Goal: Task Accomplishment & Management: Use online tool/utility

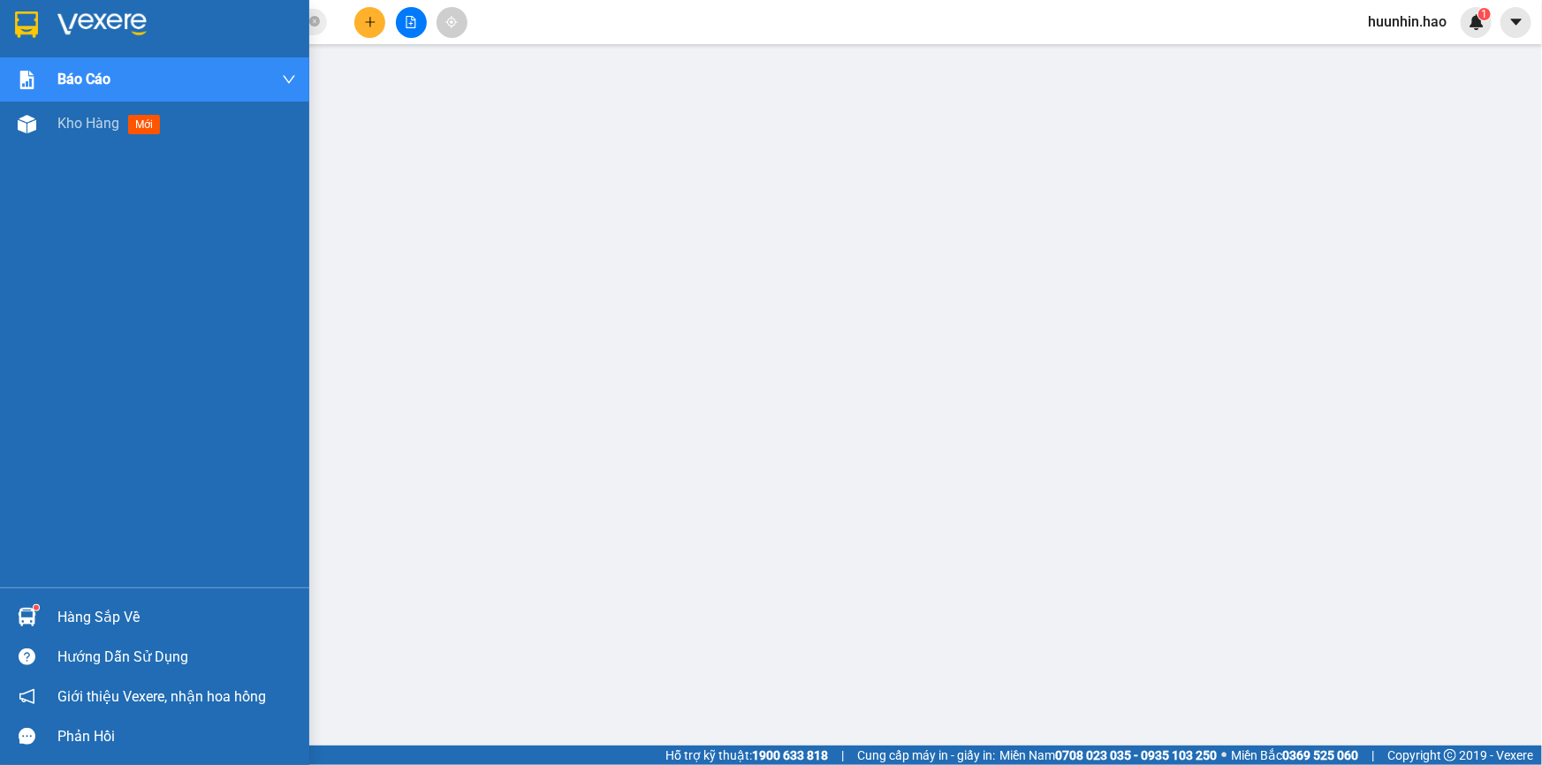
click at [79, 133] on div "Kho hàng mới" at bounding box center [112, 123] width 110 height 22
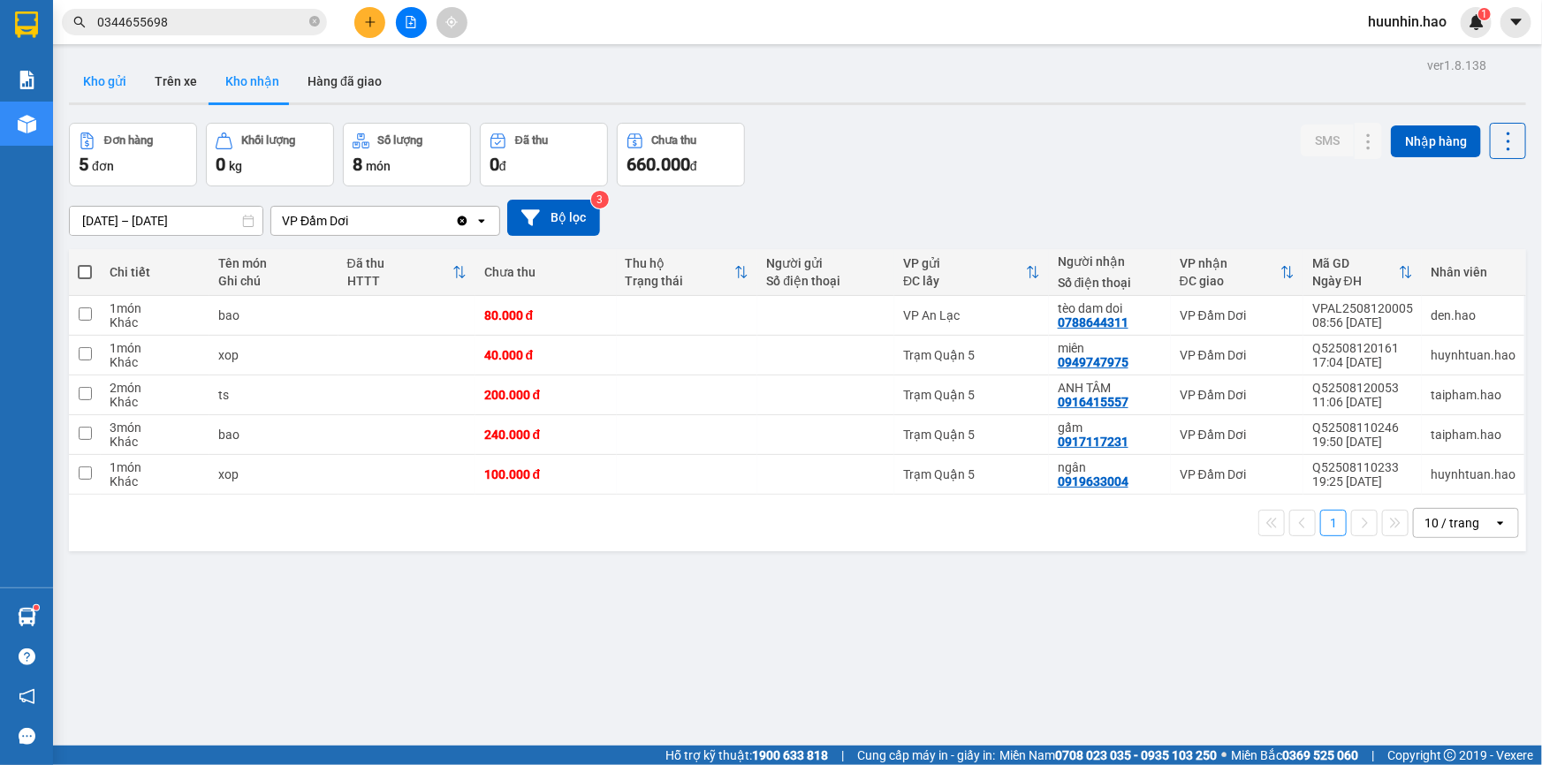
drag, startPoint x: 117, startPoint y: 80, endPoint x: 232, endPoint y: 124, distance: 123.9
click at [117, 80] on button "Kho gửi" at bounding box center [105, 81] width 72 height 42
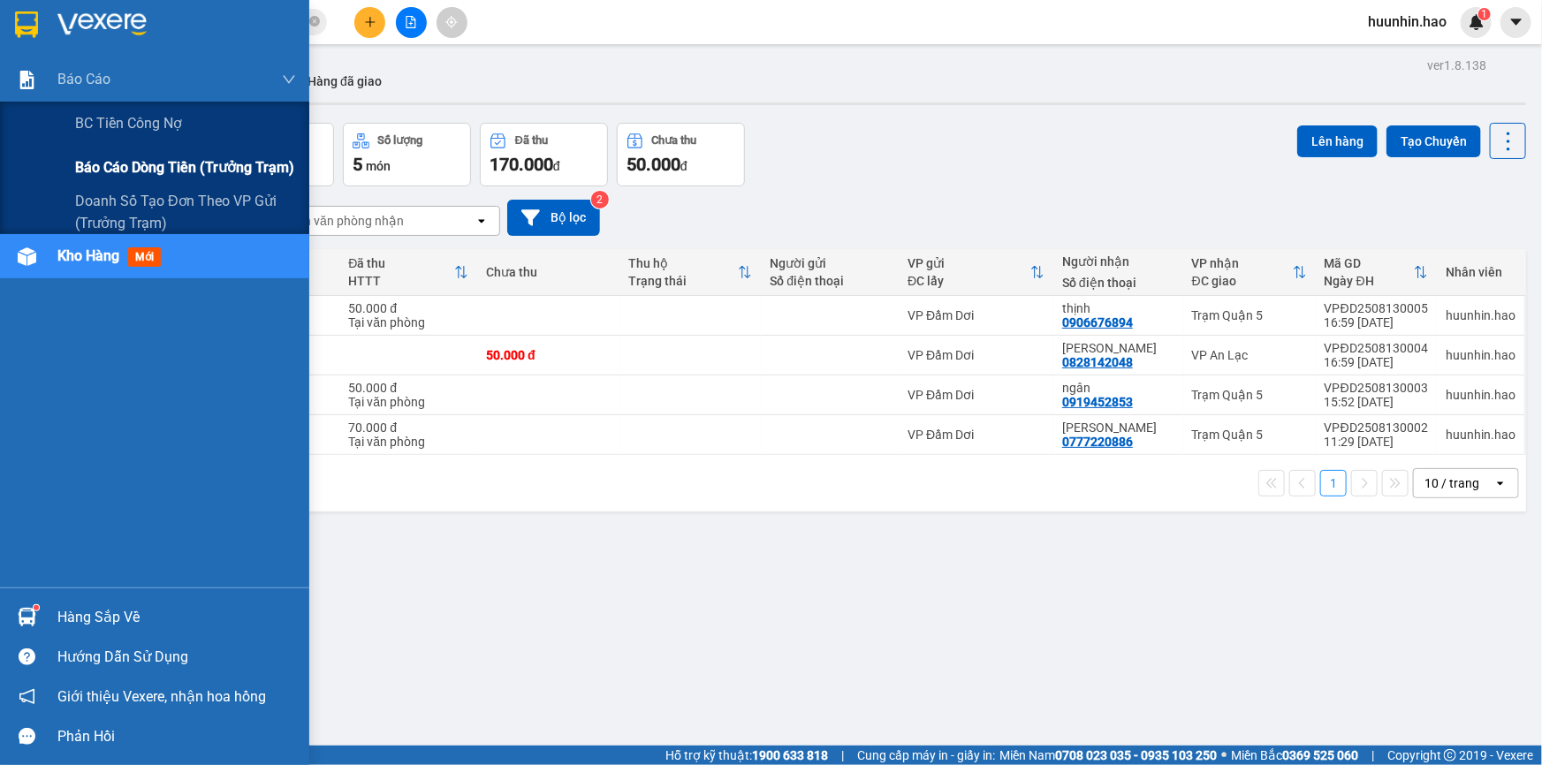
click at [117, 157] on span "Báo cáo dòng tiền (trưởng trạm)" at bounding box center [184, 167] width 219 height 22
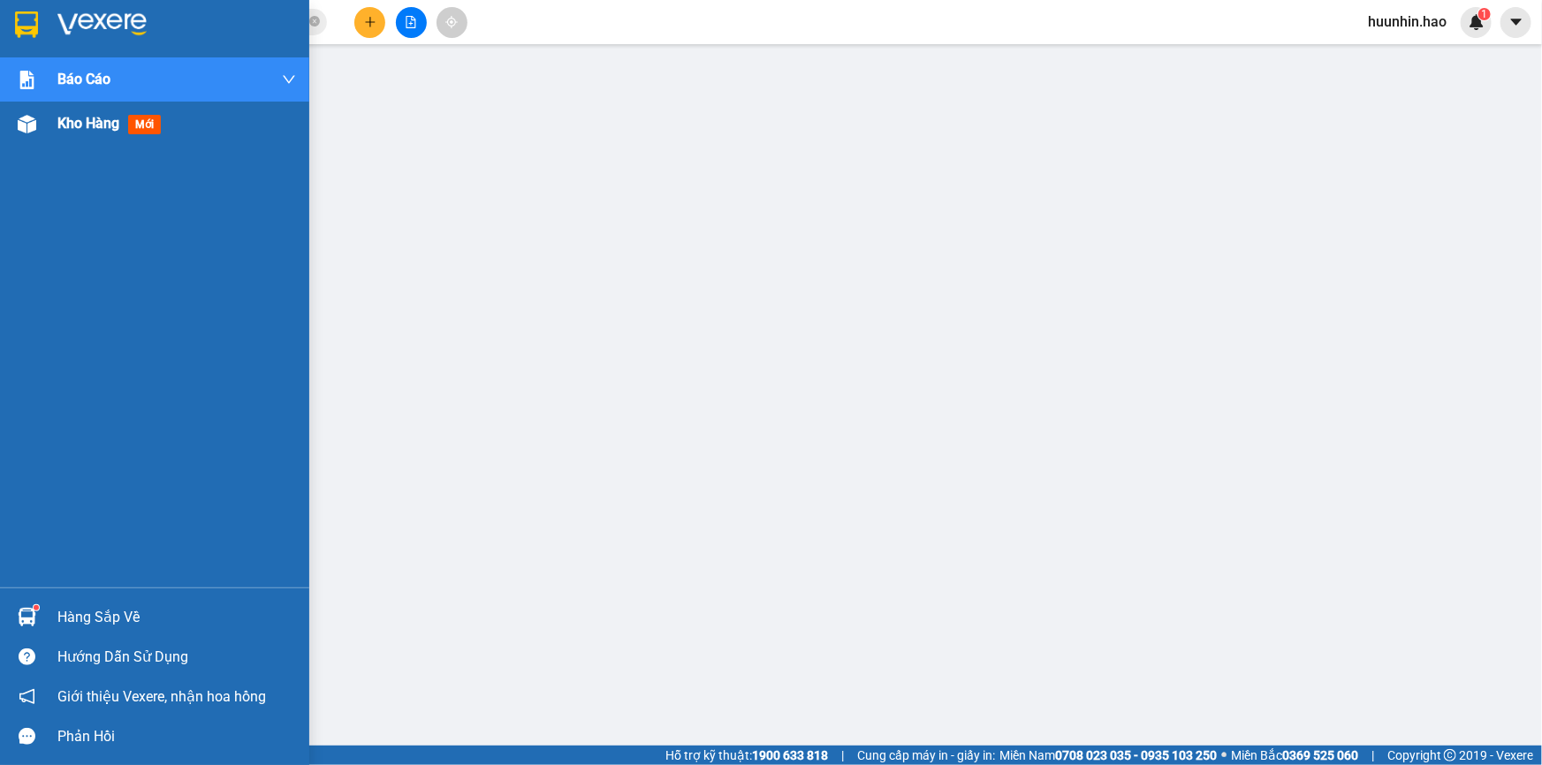
click at [56, 114] on div "Kho hàng mới" at bounding box center [154, 124] width 309 height 44
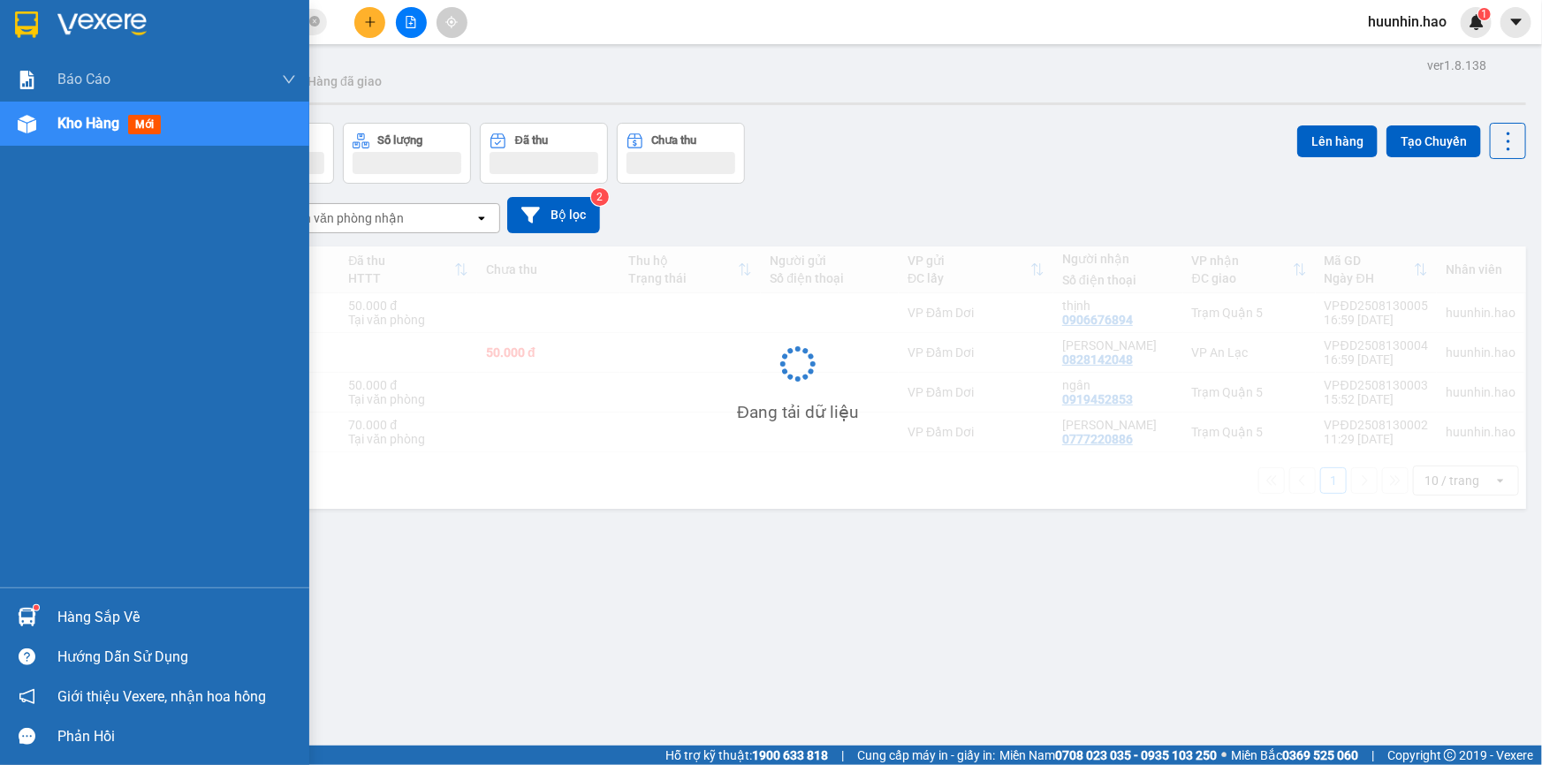
drag, startPoint x: 62, startPoint y: 117, endPoint x: 80, endPoint y: 125, distance: 19.4
click at [62, 119] on span "Kho hàng" at bounding box center [88, 123] width 62 height 17
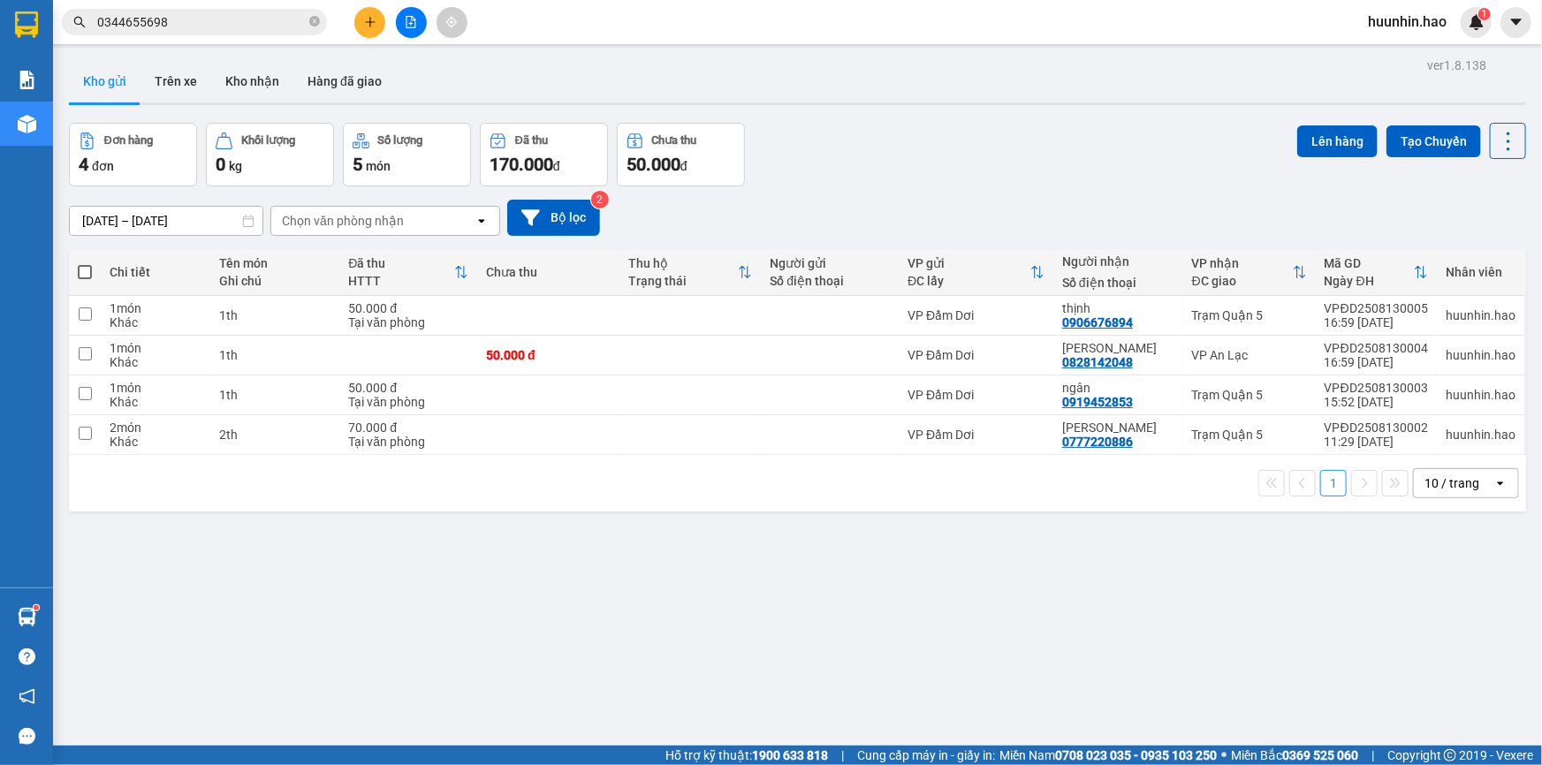
click at [82, 279] on span at bounding box center [85, 272] width 14 height 14
click at [85, 263] on input "checkbox" at bounding box center [85, 263] width 0 height 0
checkbox input "true"
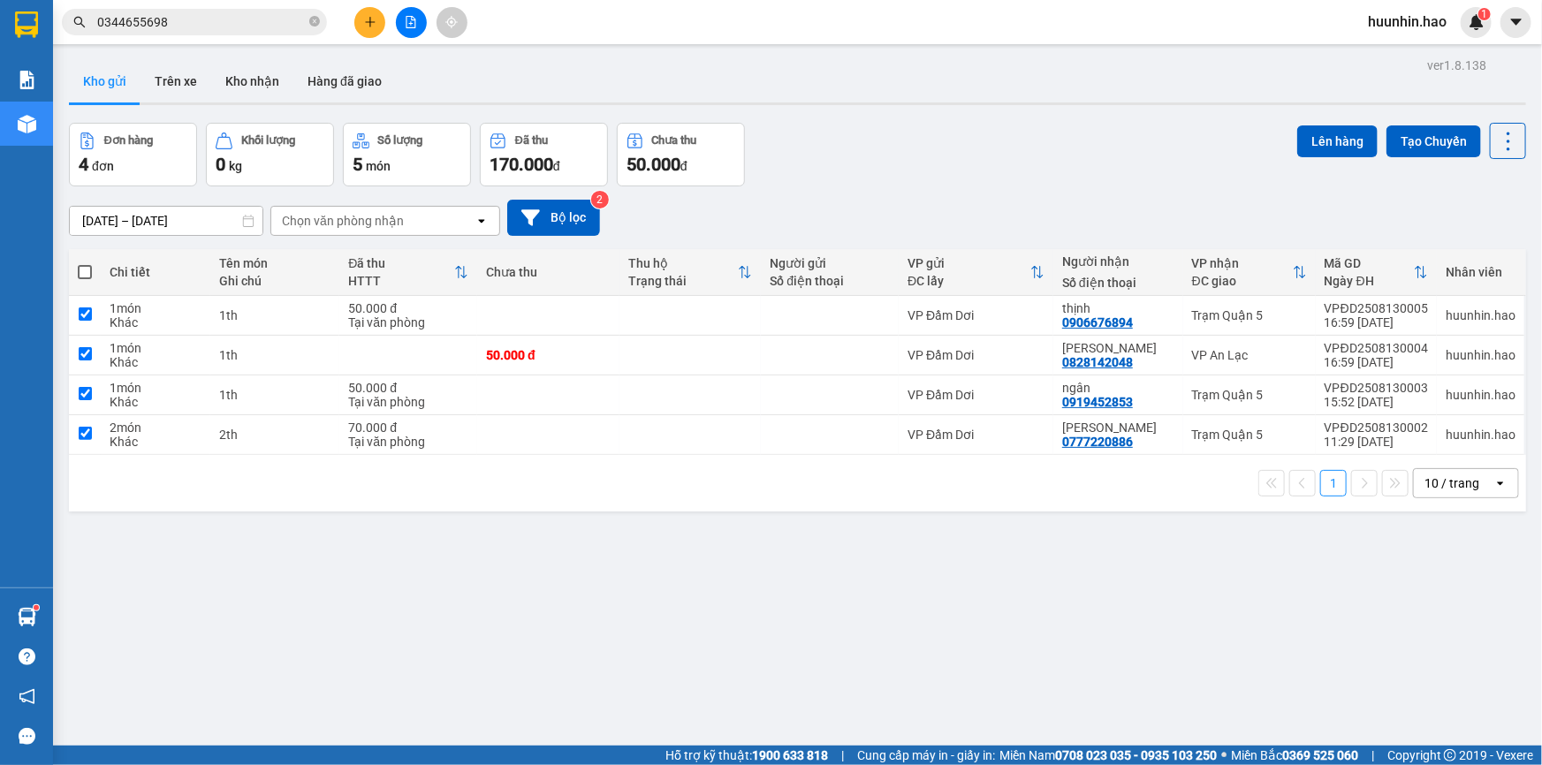
checkbox input "true"
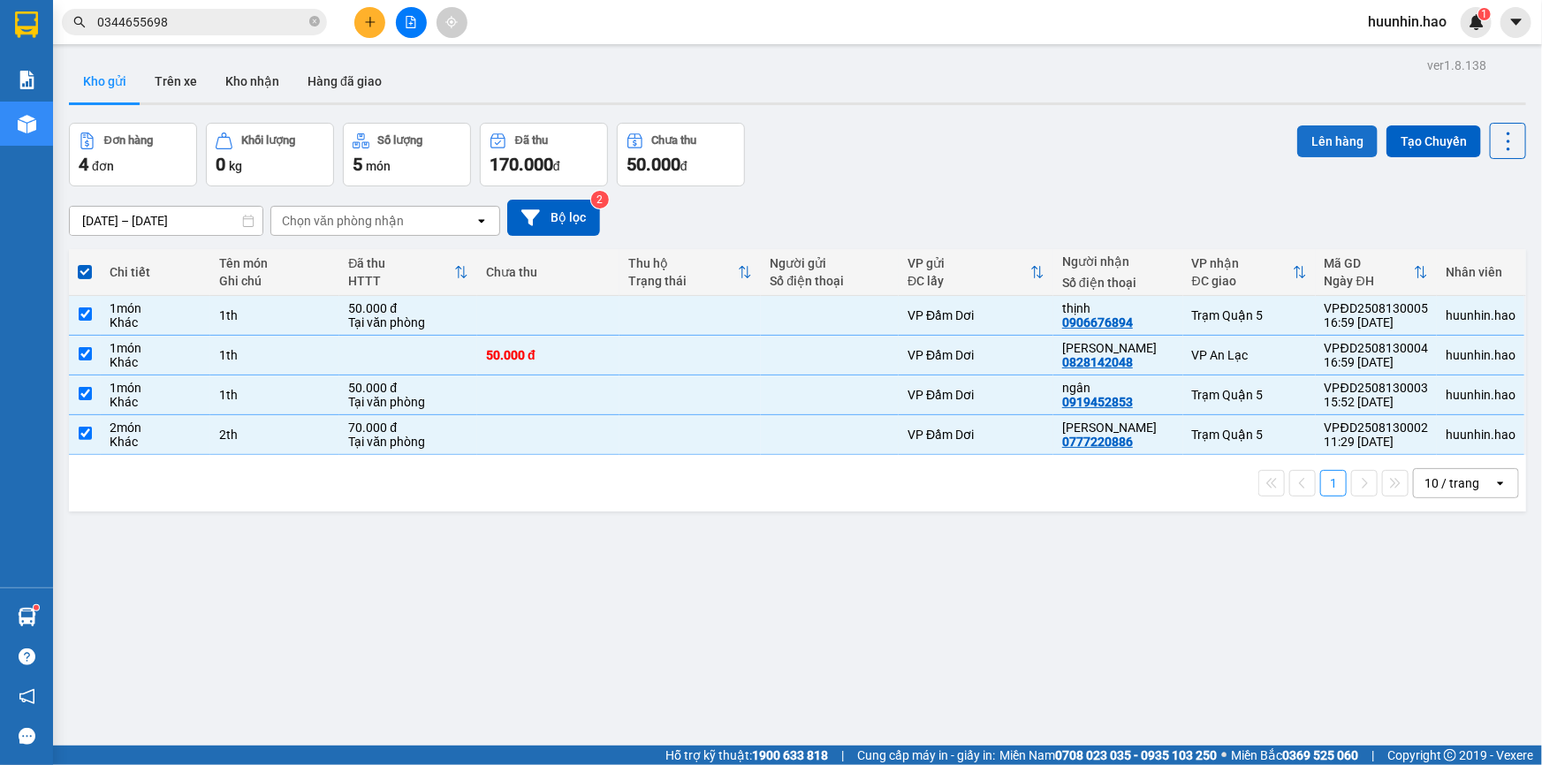
click at [1307, 148] on button "Lên hàng" at bounding box center [1337, 141] width 80 height 32
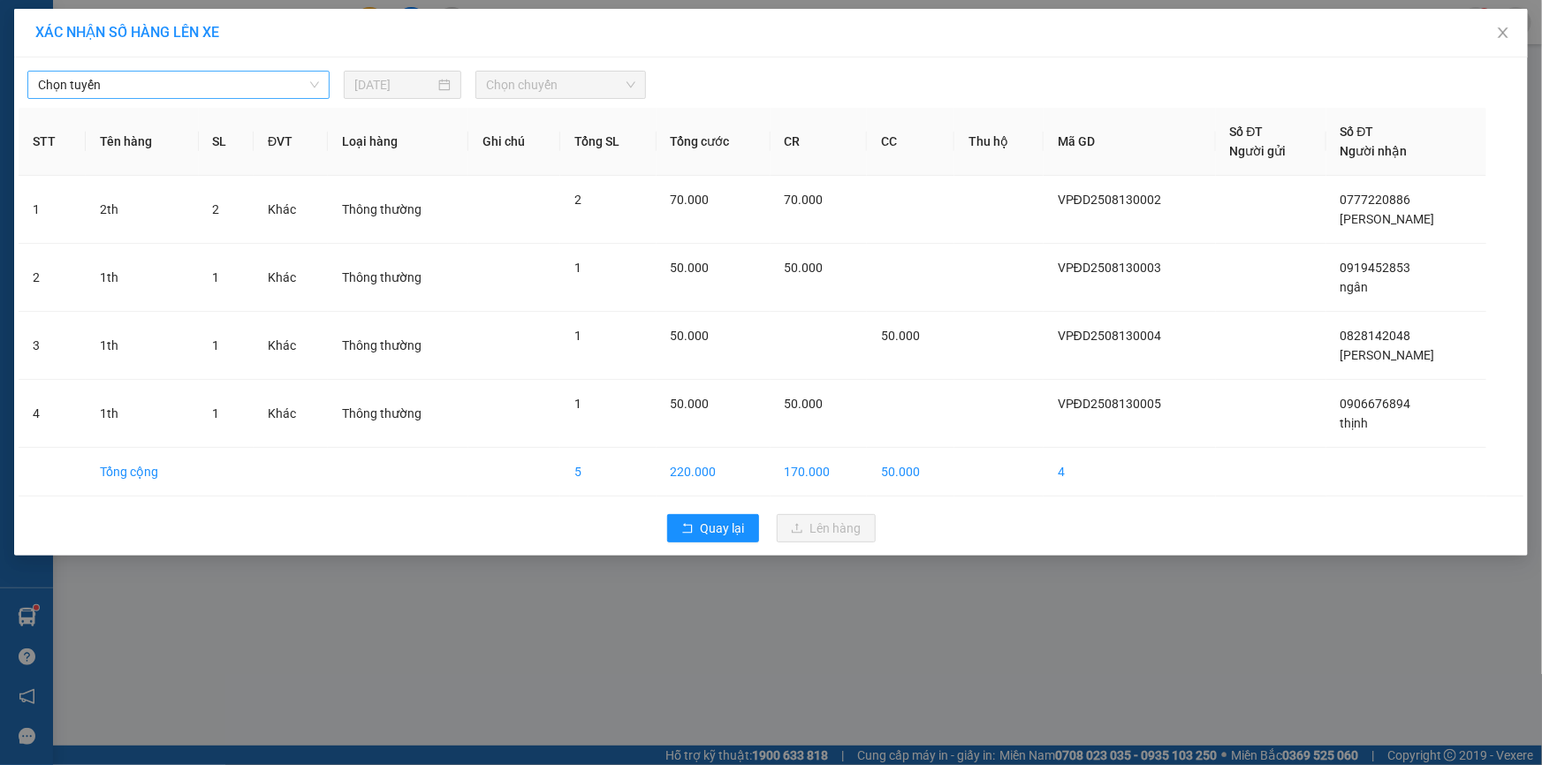
click at [295, 74] on span "Chọn tuyến" at bounding box center [178, 85] width 281 height 27
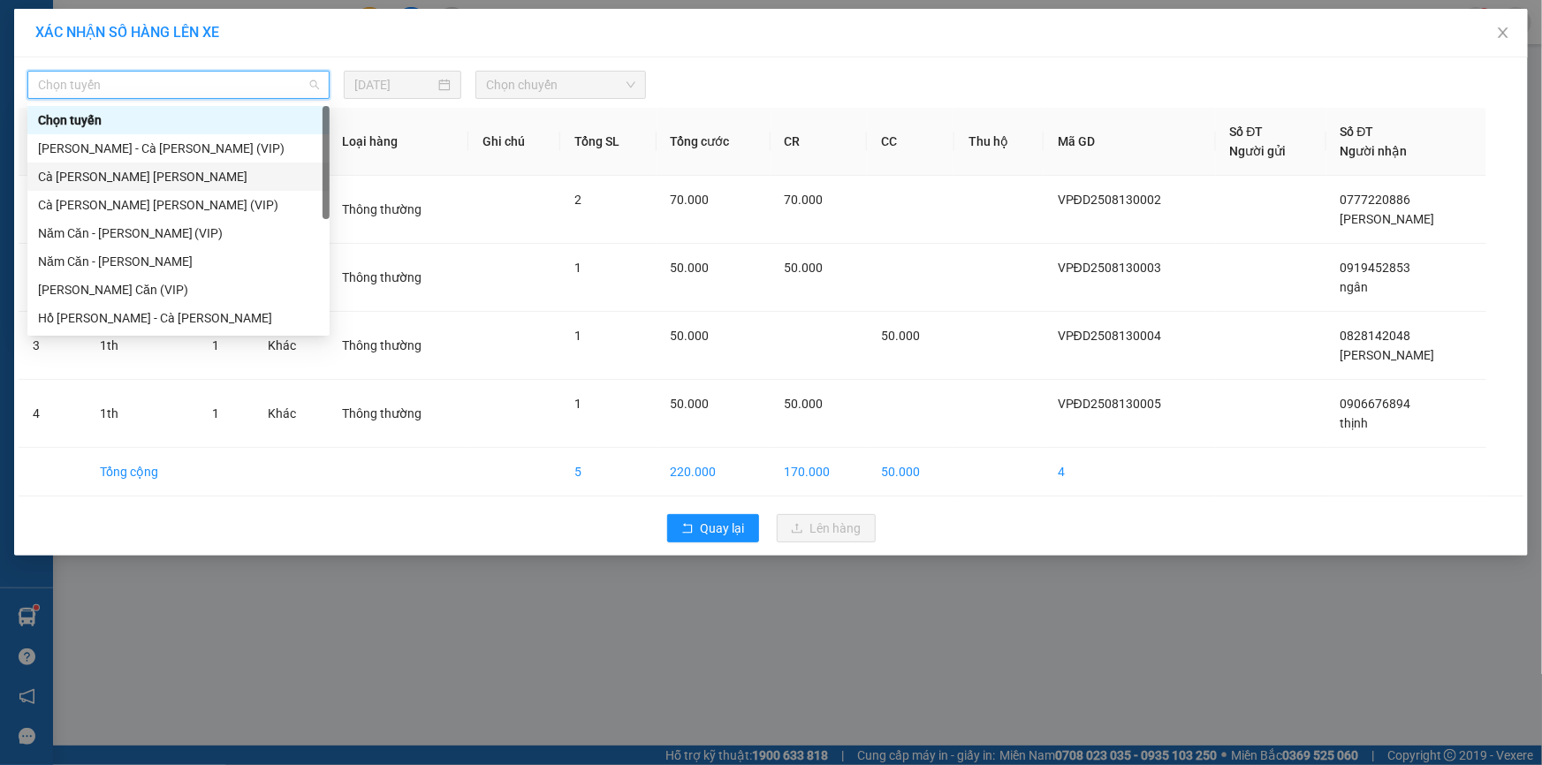
click at [183, 164] on div "Cà [PERSON_NAME] [PERSON_NAME]" at bounding box center [178, 177] width 302 height 28
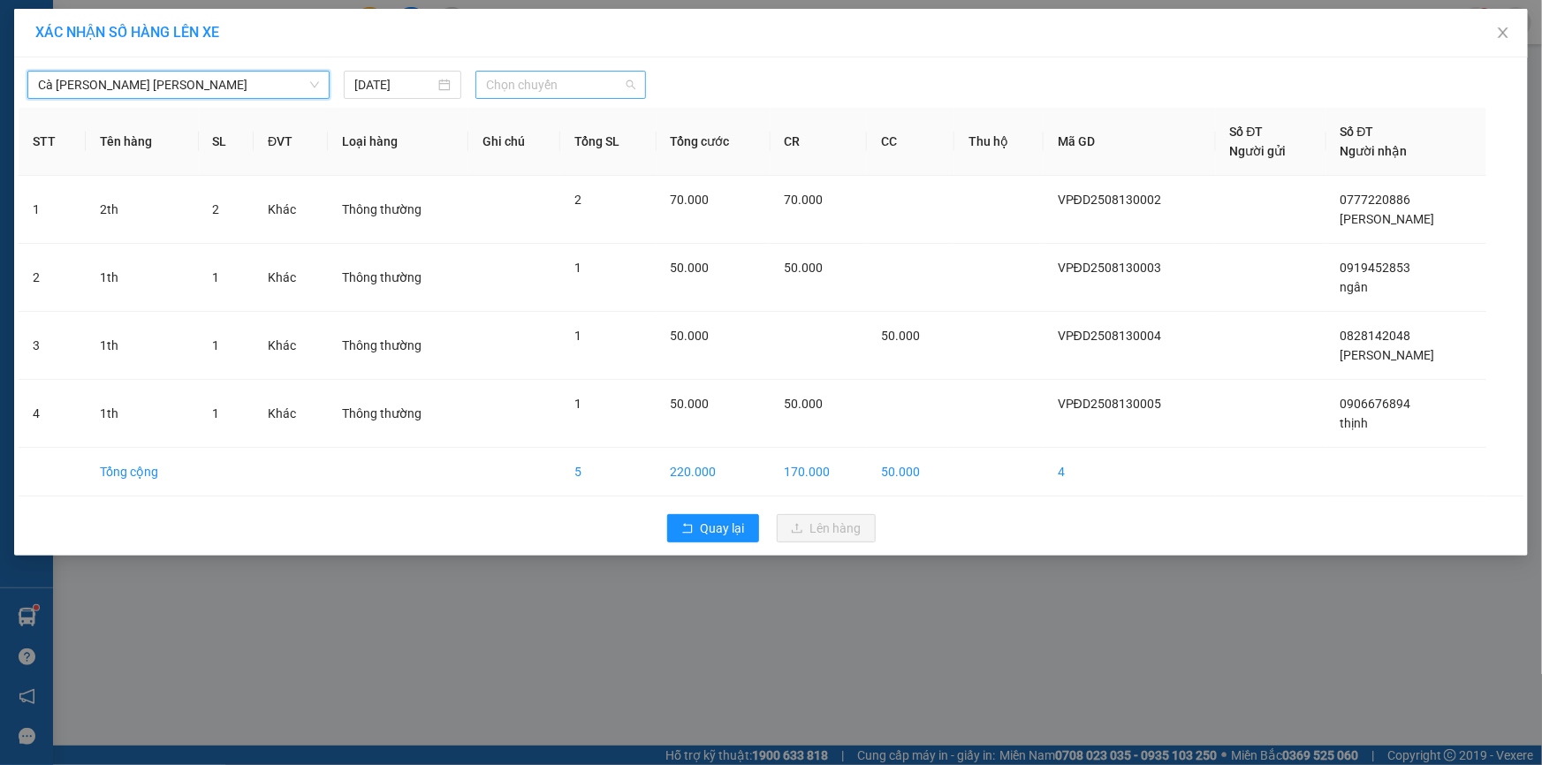
click at [549, 79] on span "Chọn chuyến" at bounding box center [560, 85] width 149 height 27
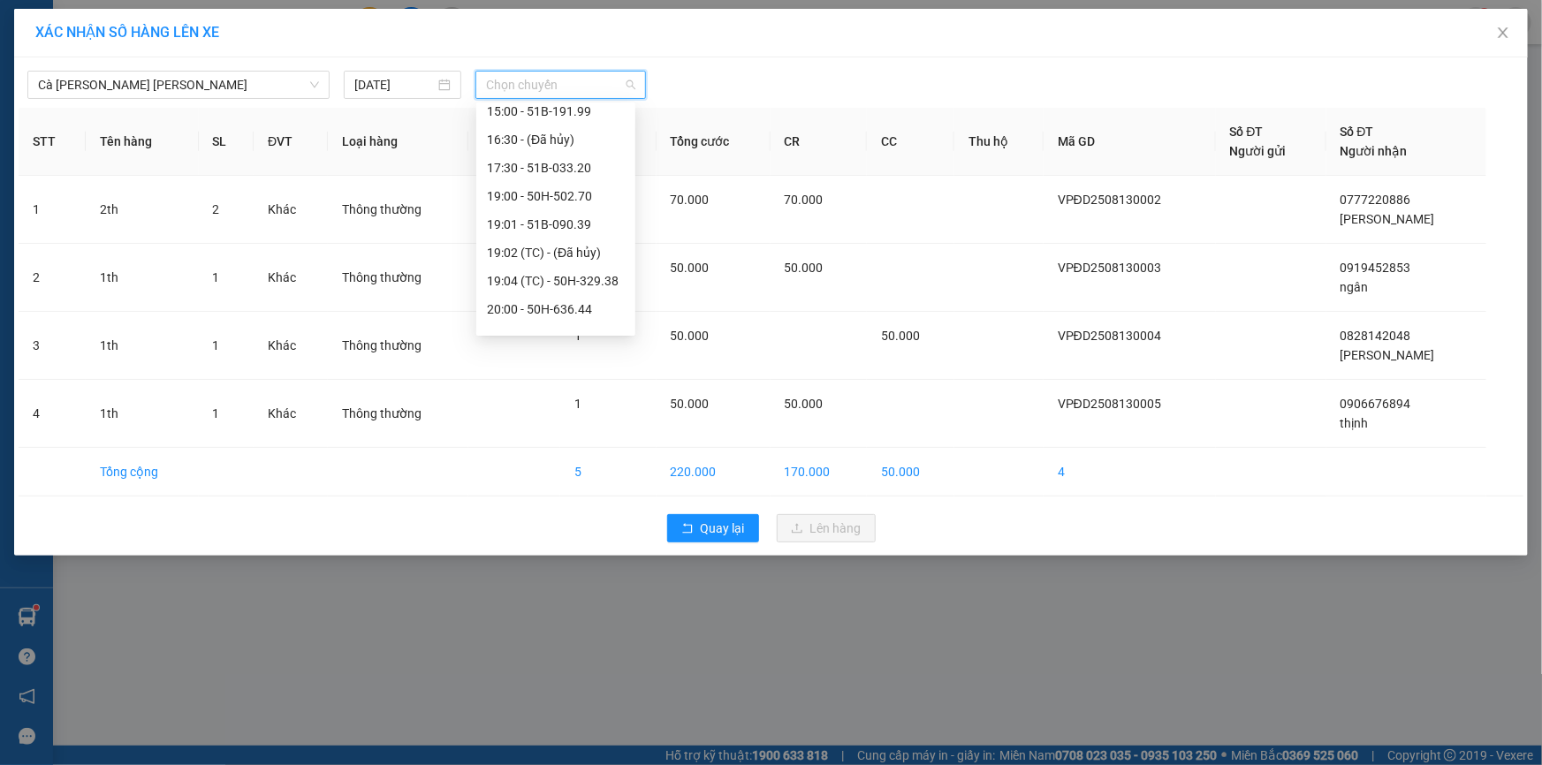
scroll to position [240, 0]
click at [565, 246] on div "20:04 (TC) - 51B-111.31" at bounding box center [556, 247] width 138 height 19
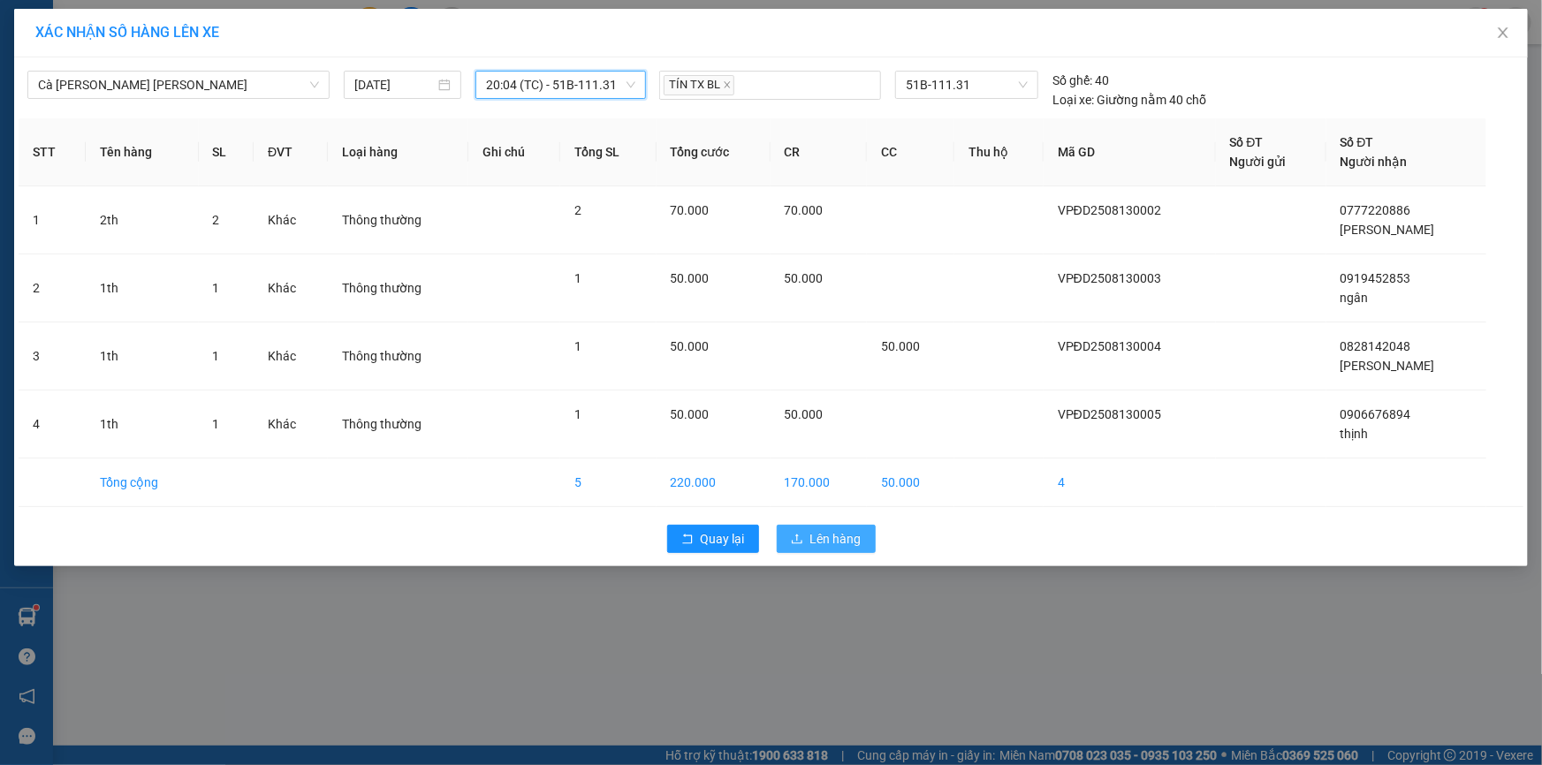
click at [831, 539] on span "Lên hàng" at bounding box center [835, 538] width 51 height 19
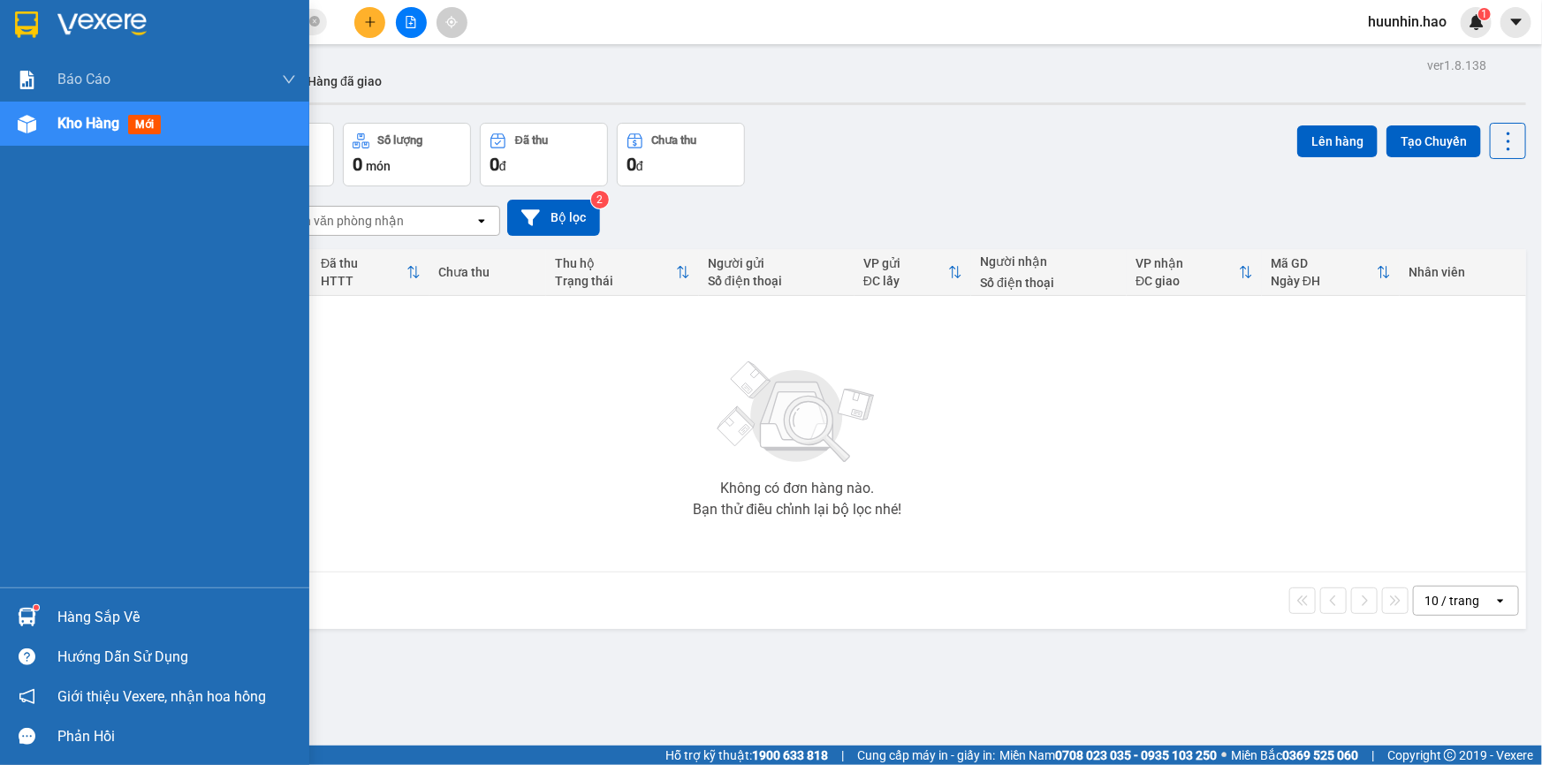
click at [18, 130] on img at bounding box center [27, 124] width 19 height 19
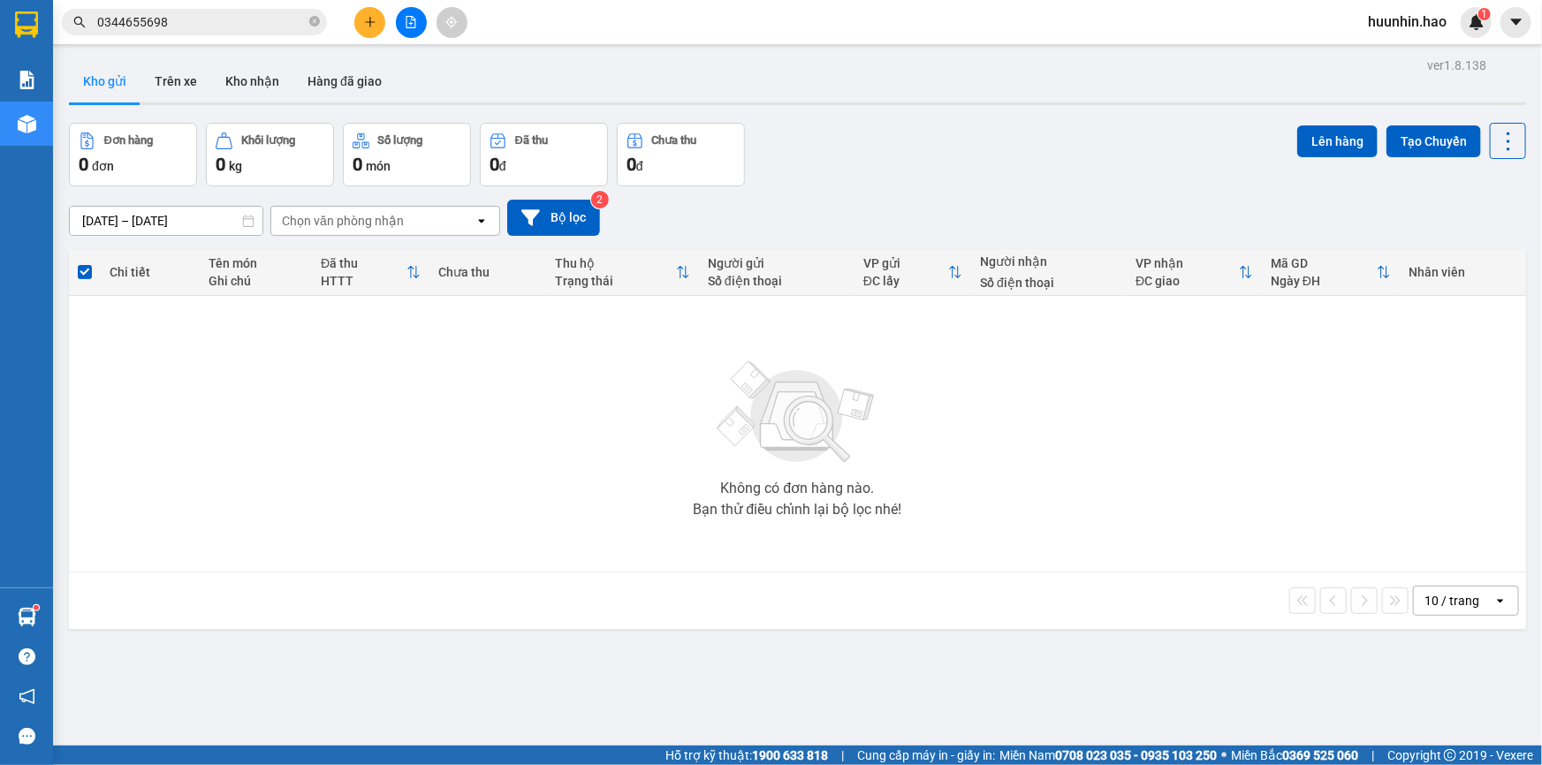
click at [111, 77] on button "Kho gửi" at bounding box center [105, 81] width 72 height 42
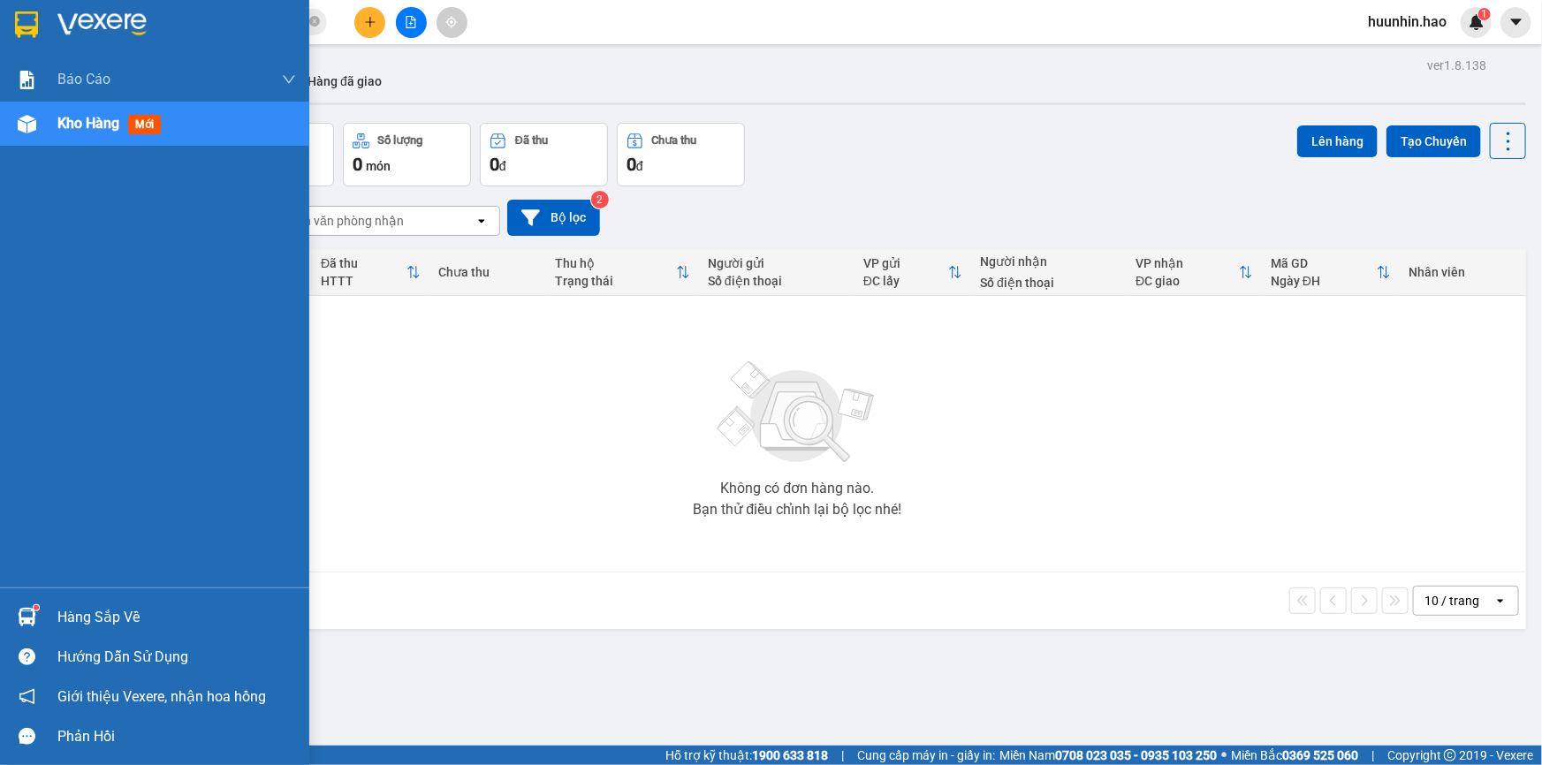
click at [33, 140] on div "Kho hàng mới" at bounding box center [154, 124] width 309 height 44
click at [45, 137] on div "Kho hàng mới" at bounding box center [154, 124] width 309 height 44
click at [80, 140] on button "Đơn hàng 0 đơn" at bounding box center [133, 155] width 128 height 64
click at [19, 133] on img at bounding box center [27, 124] width 19 height 19
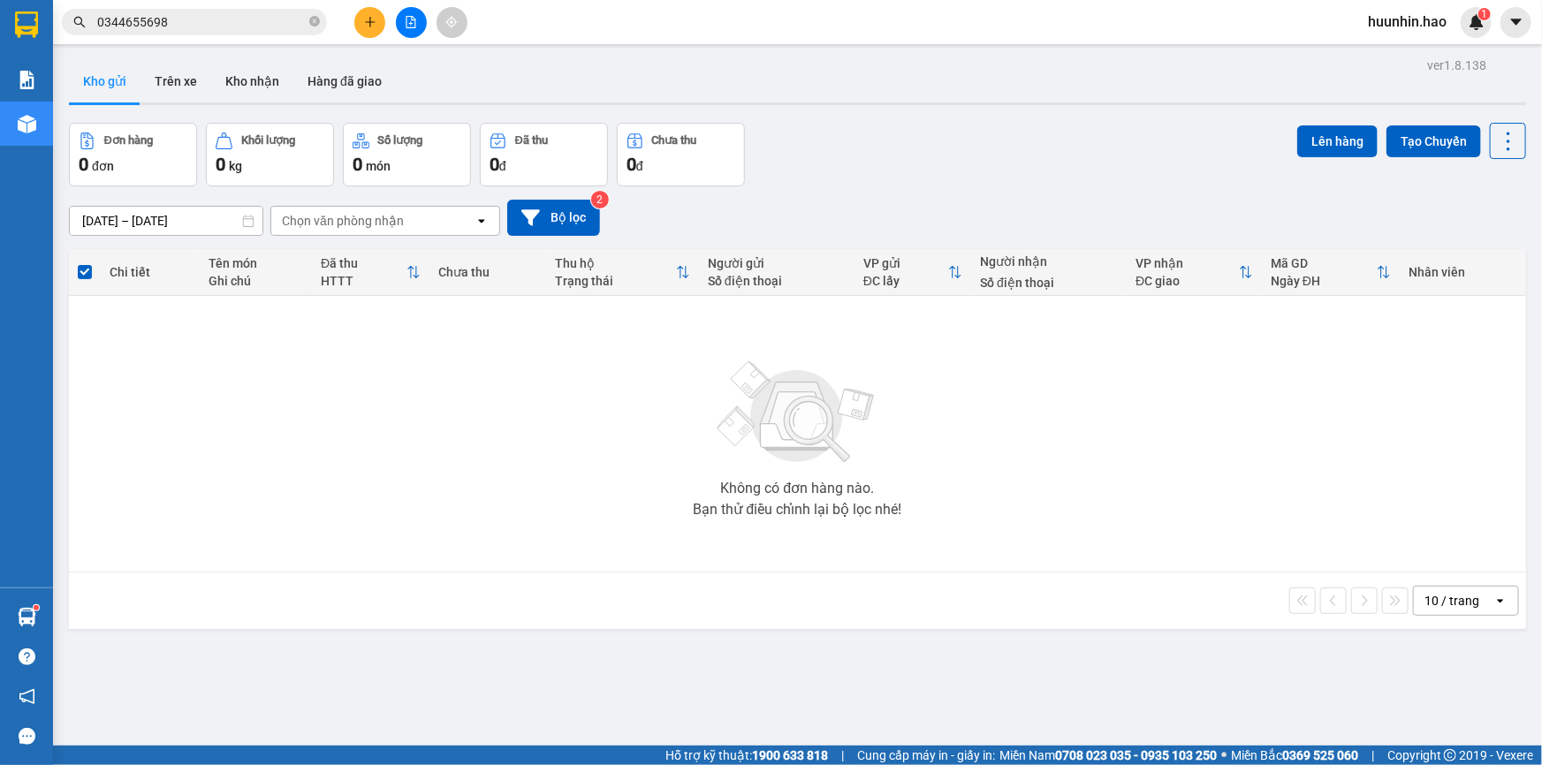
click at [112, 82] on button "Kho gửi" at bounding box center [105, 81] width 72 height 42
click at [181, 84] on button "Trên xe" at bounding box center [175, 81] width 71 height 42
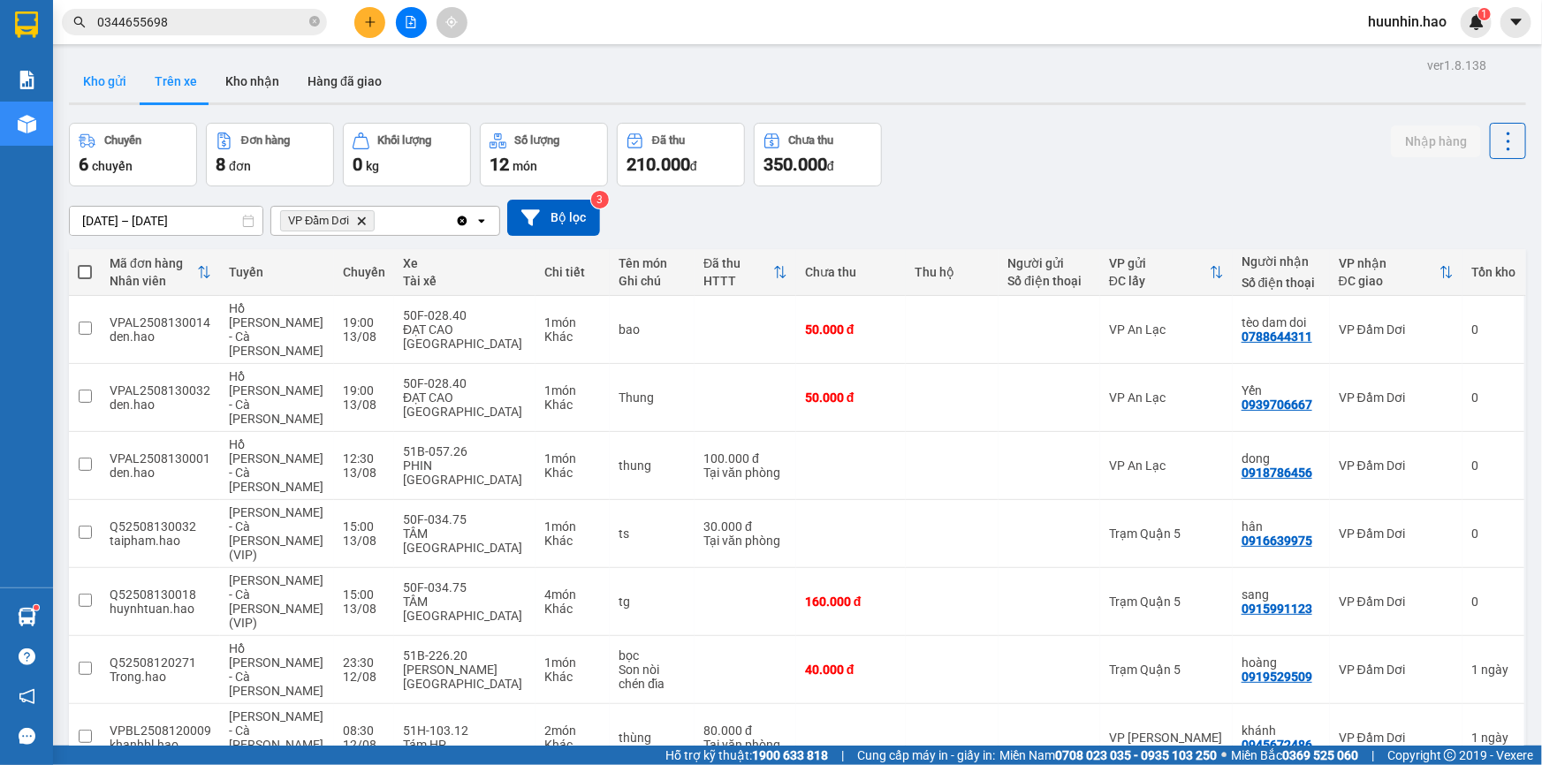
click at [117, 80] on button "Kho gửi" at bounding box center [105, 81] width 72 height 42
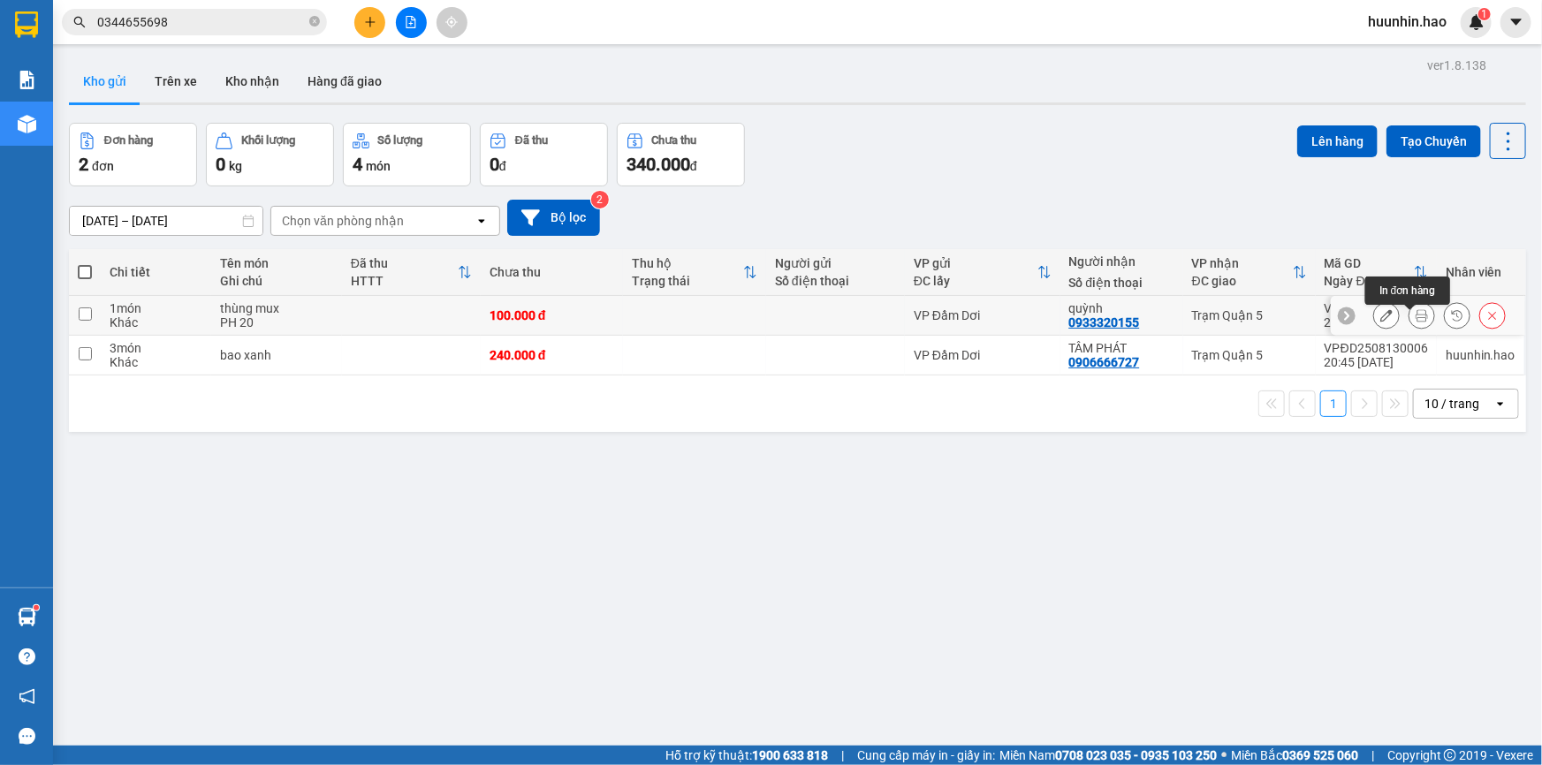
click at [1415, 322] on icon at bounding box center [1421, 315] width 12 height 12
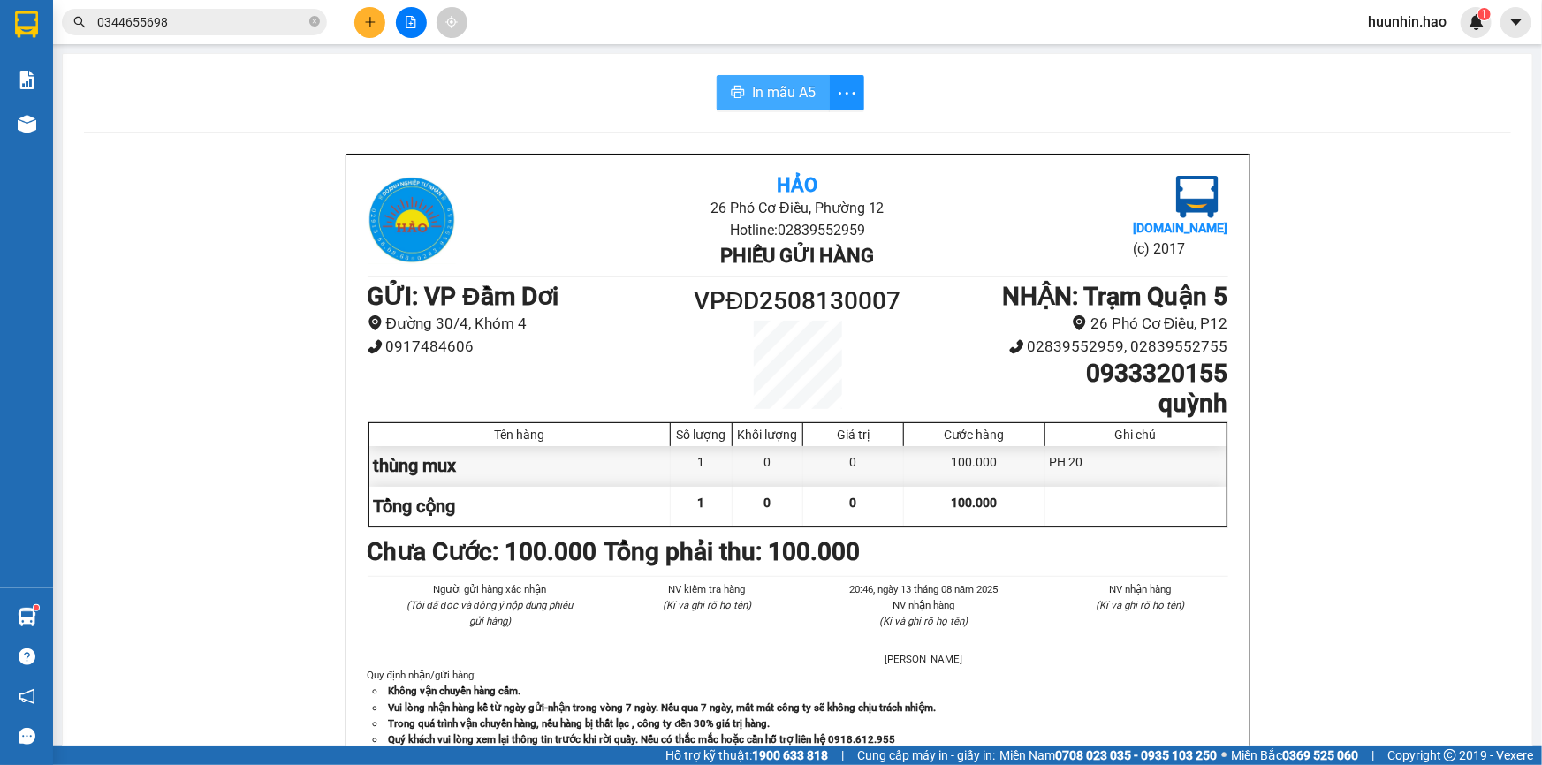
click at [799, 95] on span "In mẫu A5" at bounding box center [784, 92] width 64 height 22
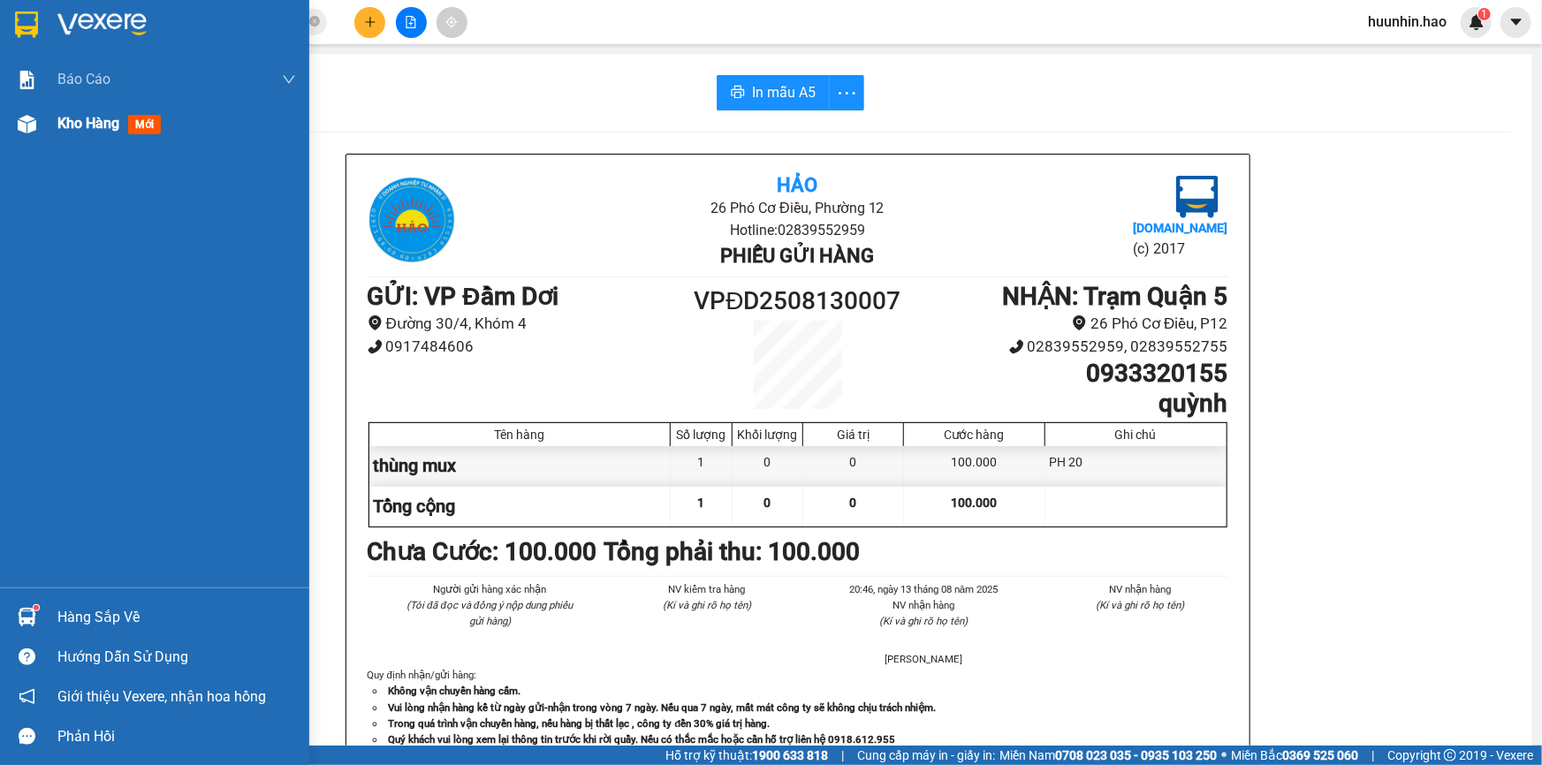
click at [26, 124] on img at bounding box center [27, 124] width 19 height 19
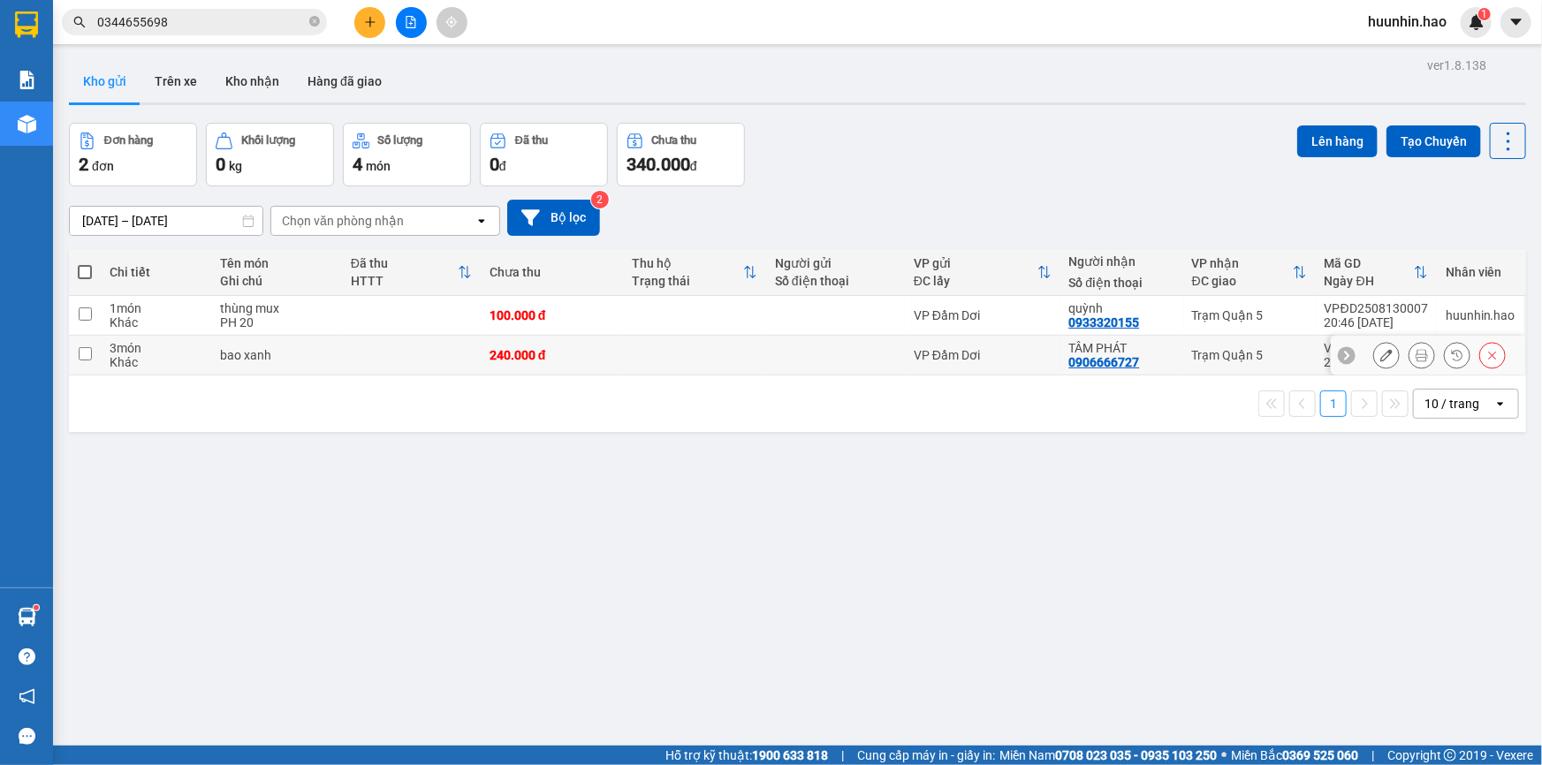
click at [1415, 361] on icon at bounding box center [1421, 355] width 12 height 12
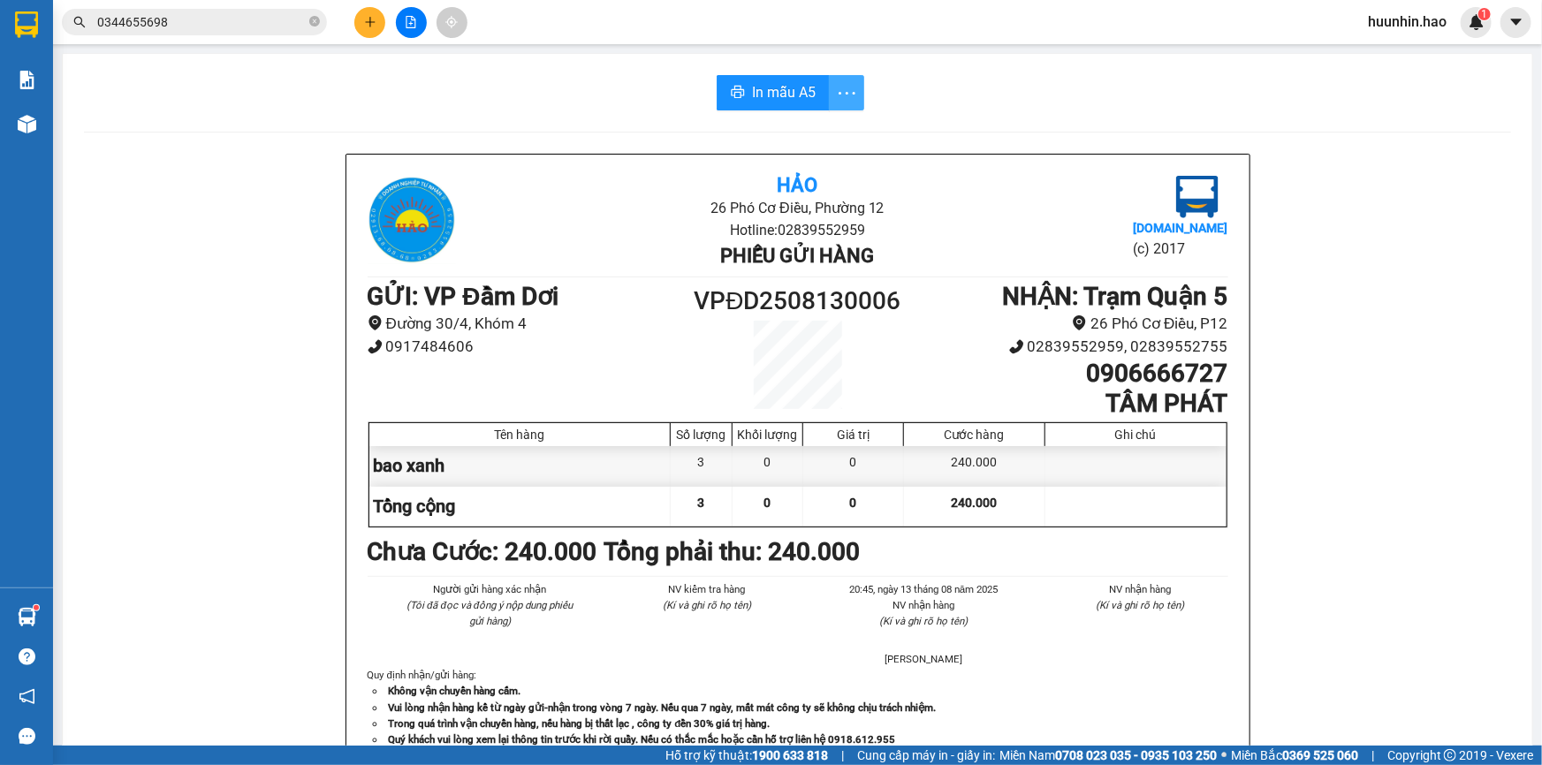
click at [844, 96] on icon "more" at bounding box center [847, 93] width 22 height 22
click at [776, 92] on span "In mẫu A5" at bounding box center [784, 92] width 64 height 22
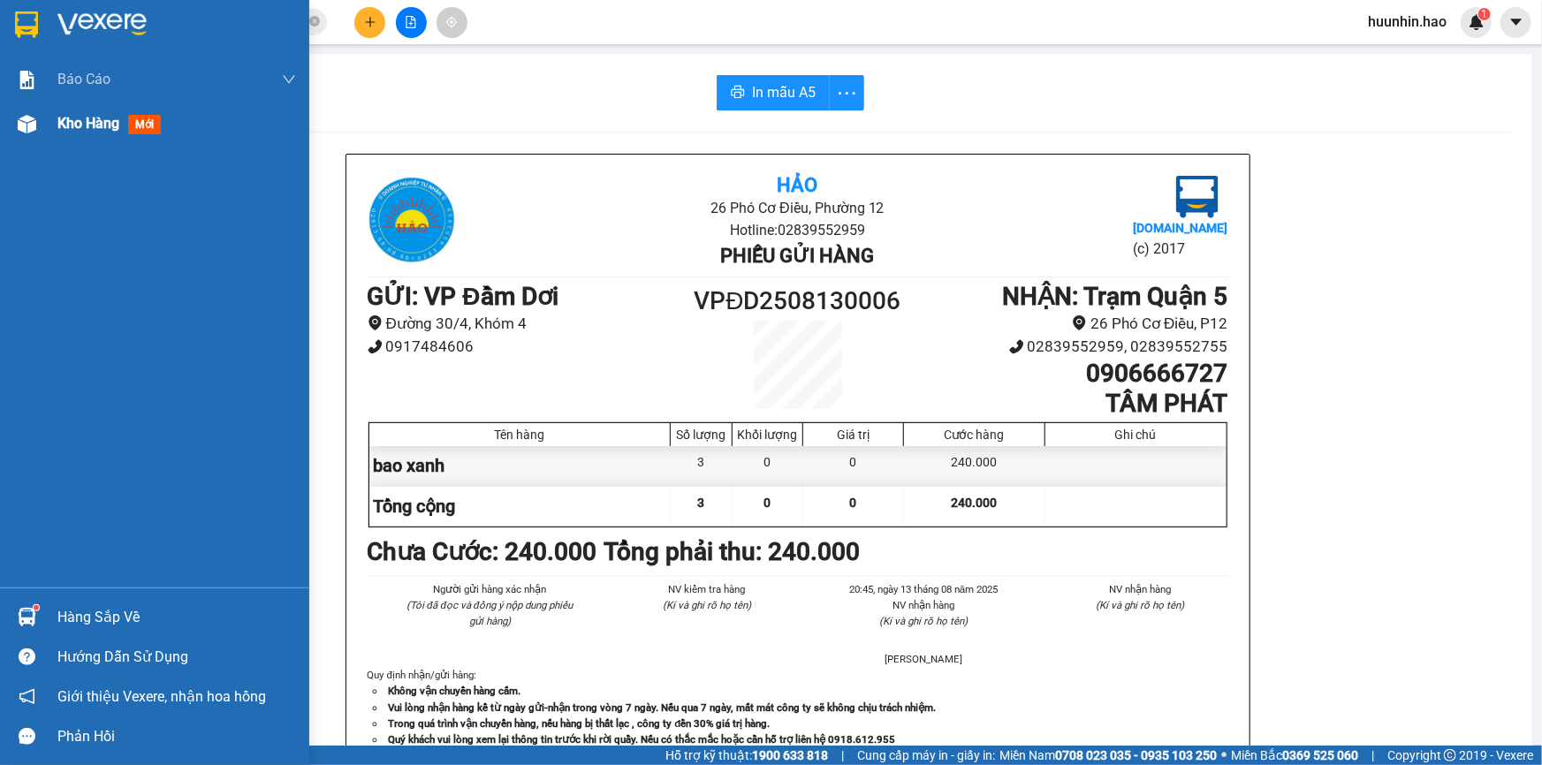
click at [71, 127] on span "Kho hàng" at bounding box center [88, 123] width 62 height 17
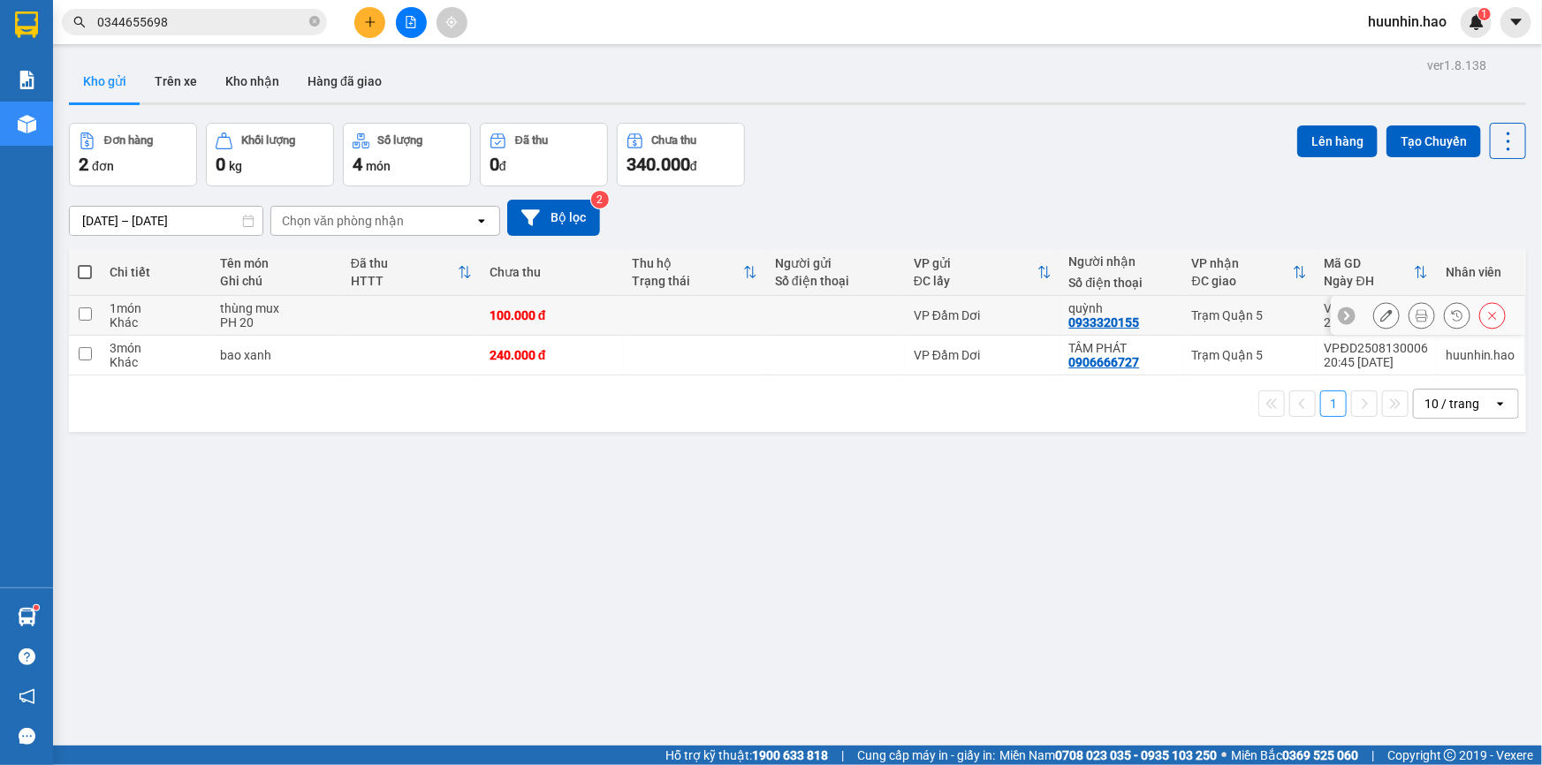
click at [894, 329] on td at bounding box center [835, 316] width 139 height 40
checkbox input "true"
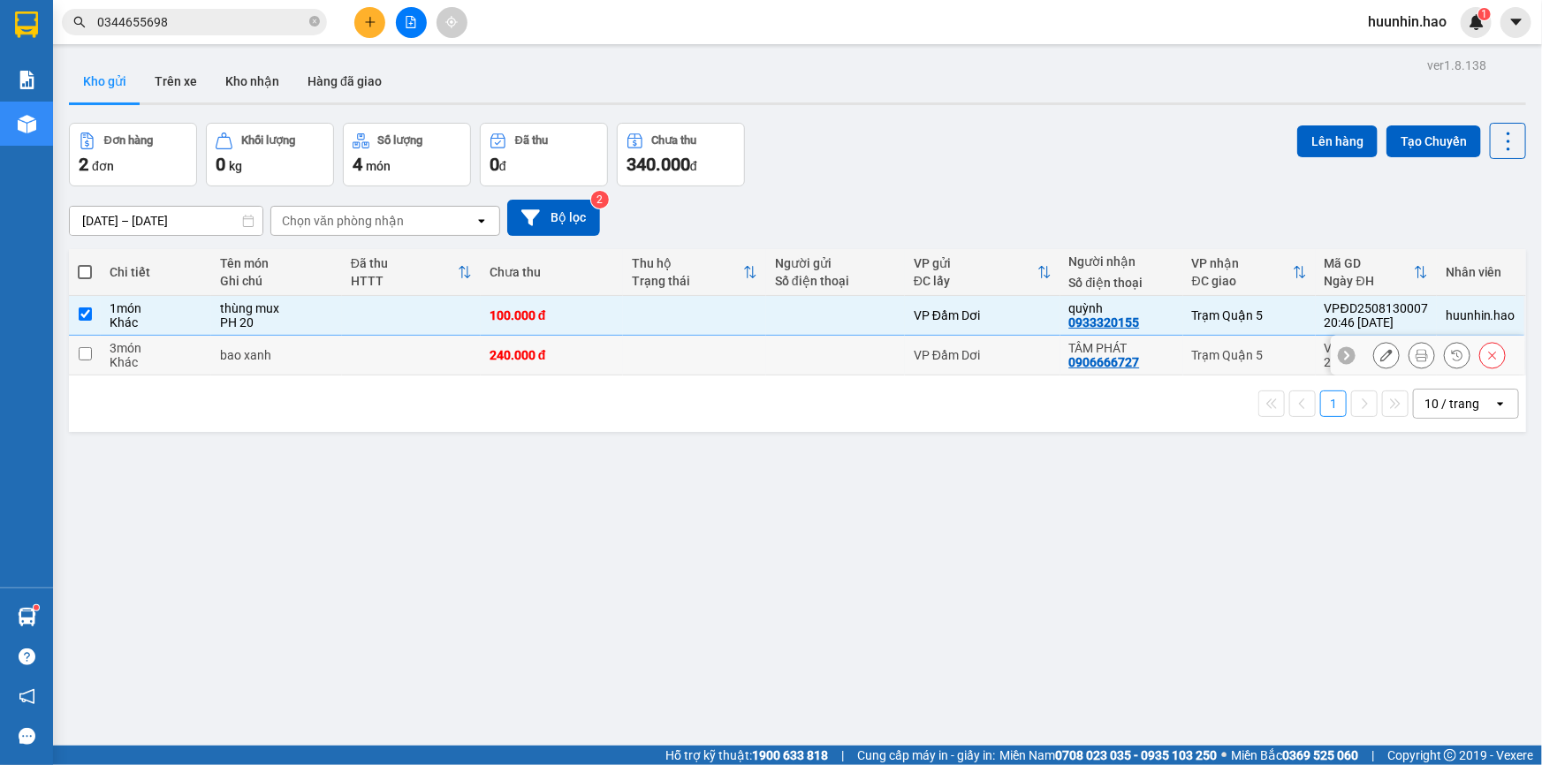
drag, startPoint x: 848, startPoint y: 355, endPoint x: 559, endPoint y: 301, distance: 293.9
click at [850, 353] on td at bounding box center [835, 356] width 139 height 40
checkbox input "true"
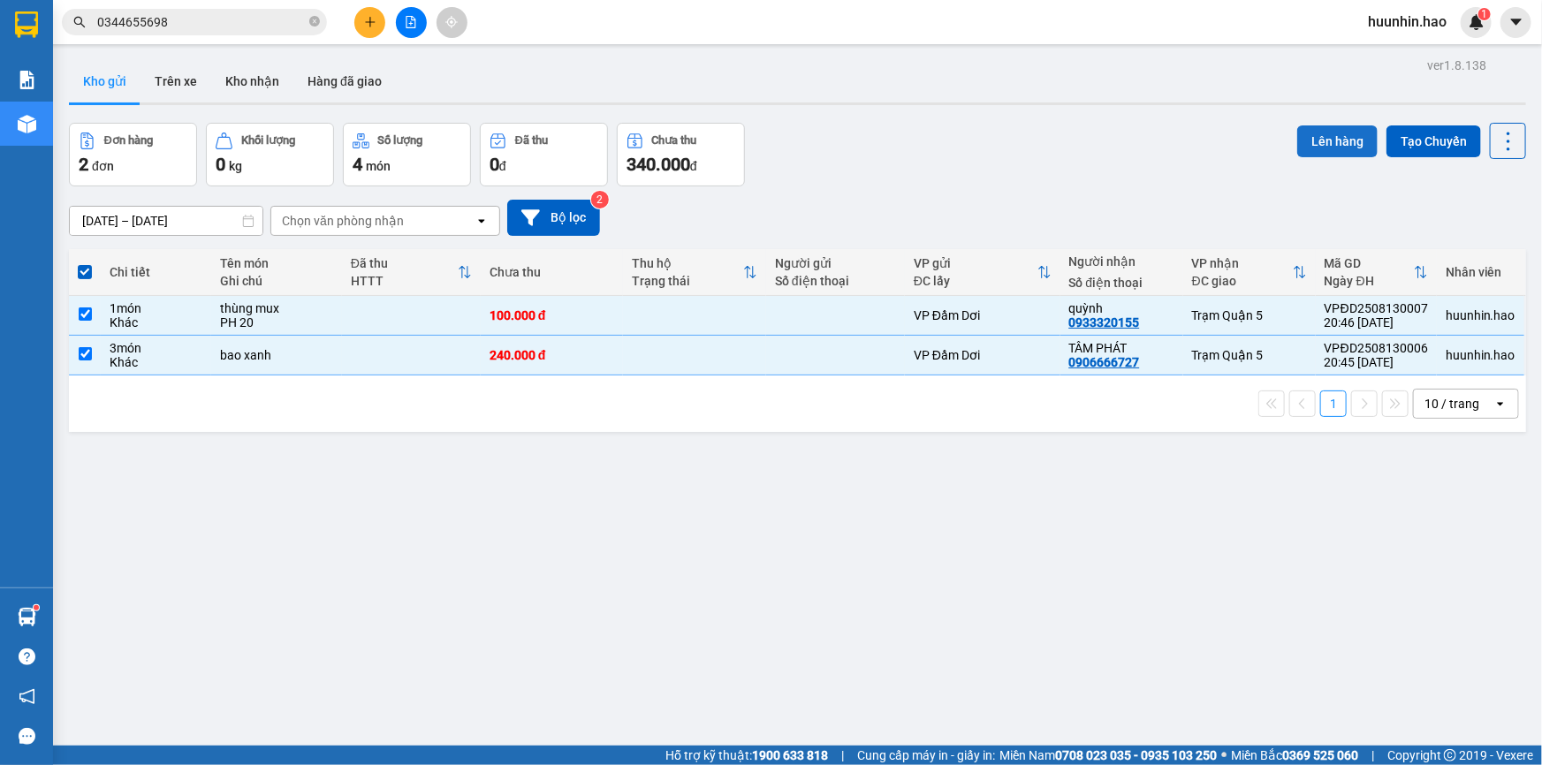
click at [1316, 141] on button "Lên hàng" at bounding box center [1337, 141] width 80 height 32
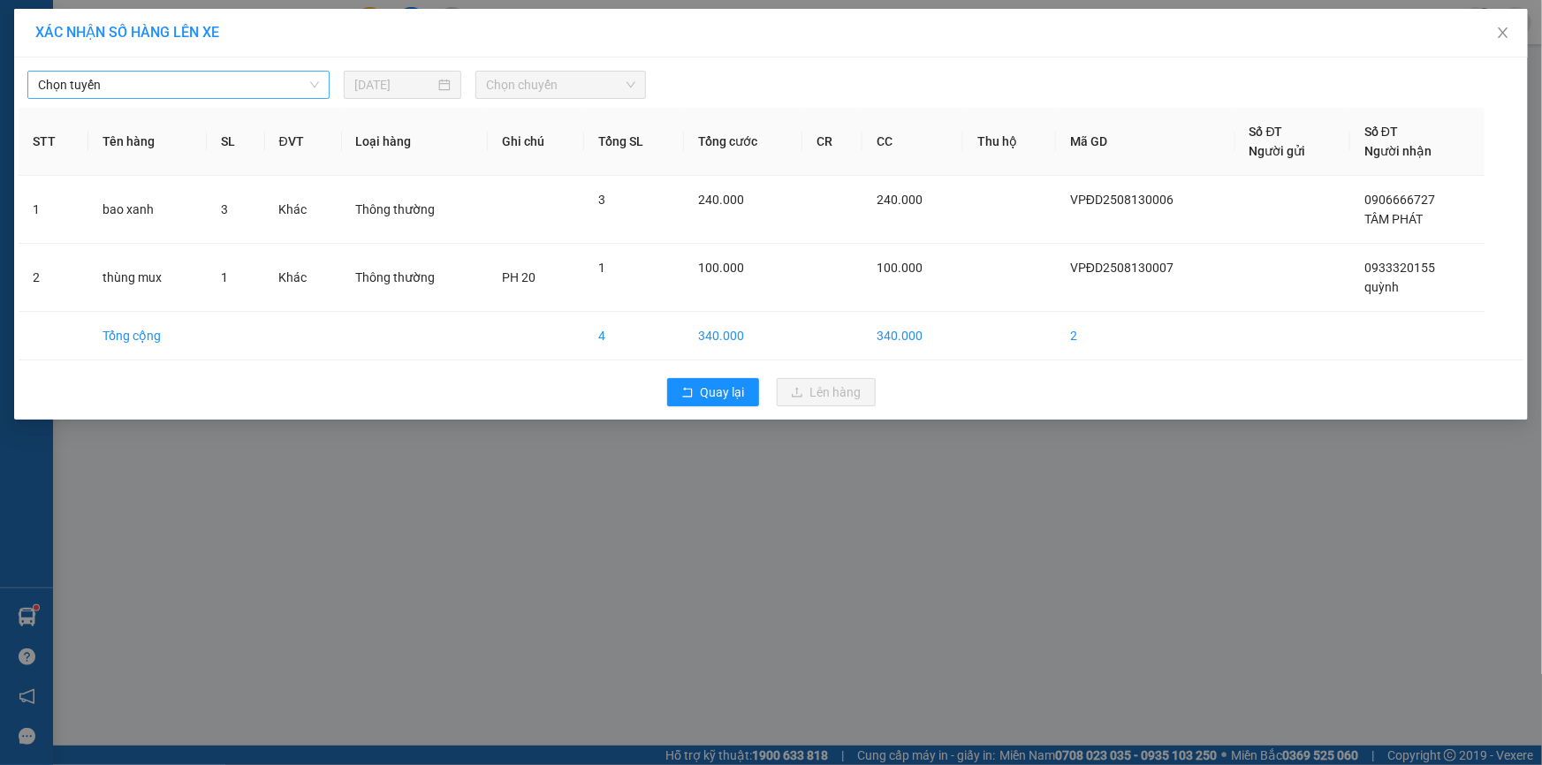
click at [200, 75] on span "Chọn tuyến" at bounding box center [178, 85] width 281 height 27
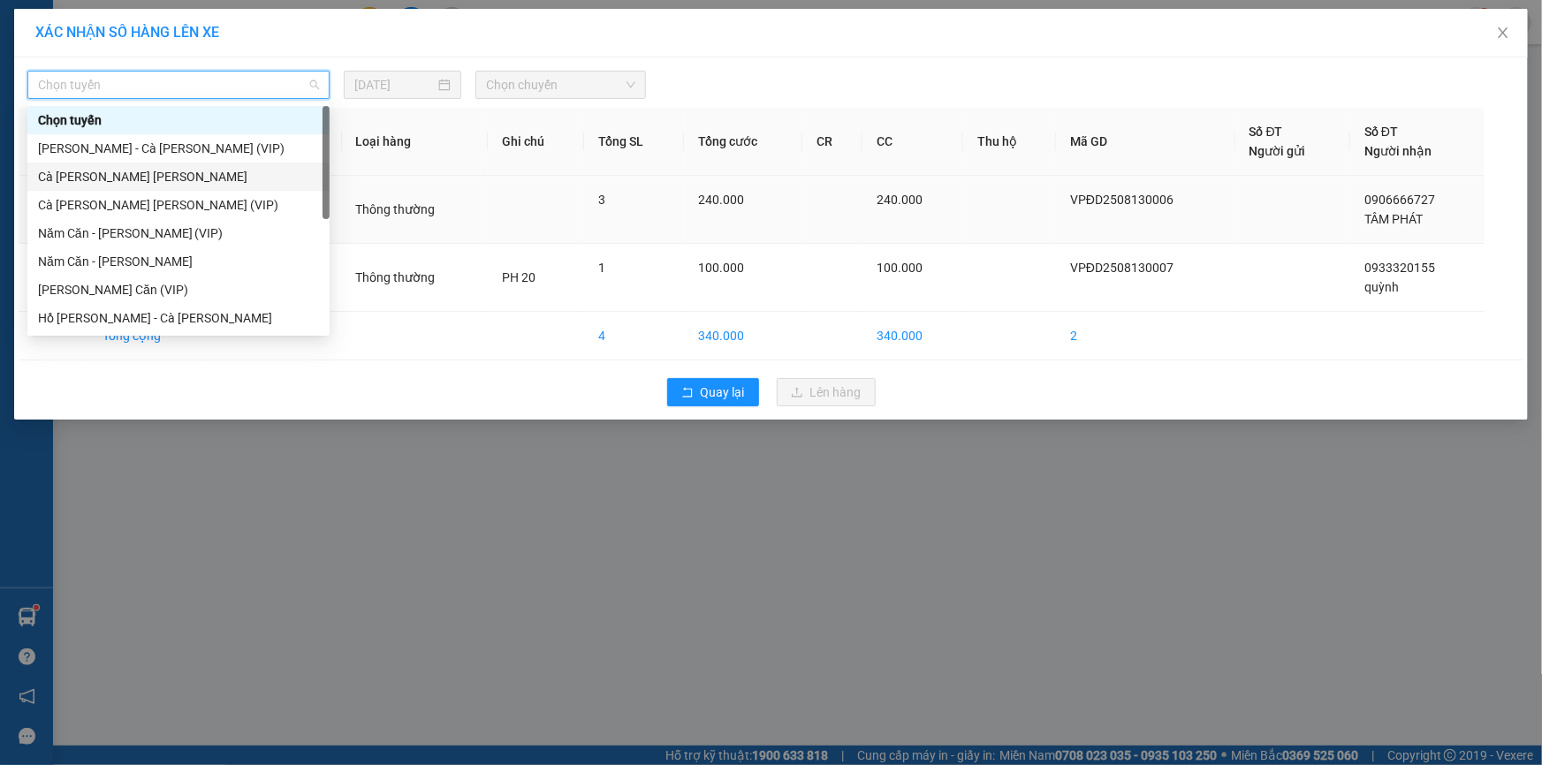
click at [184, 178] on div "Cà [PERSON_NAME] [PERSON_NAME]" at bounding box center [178, 176] width 281 height 19
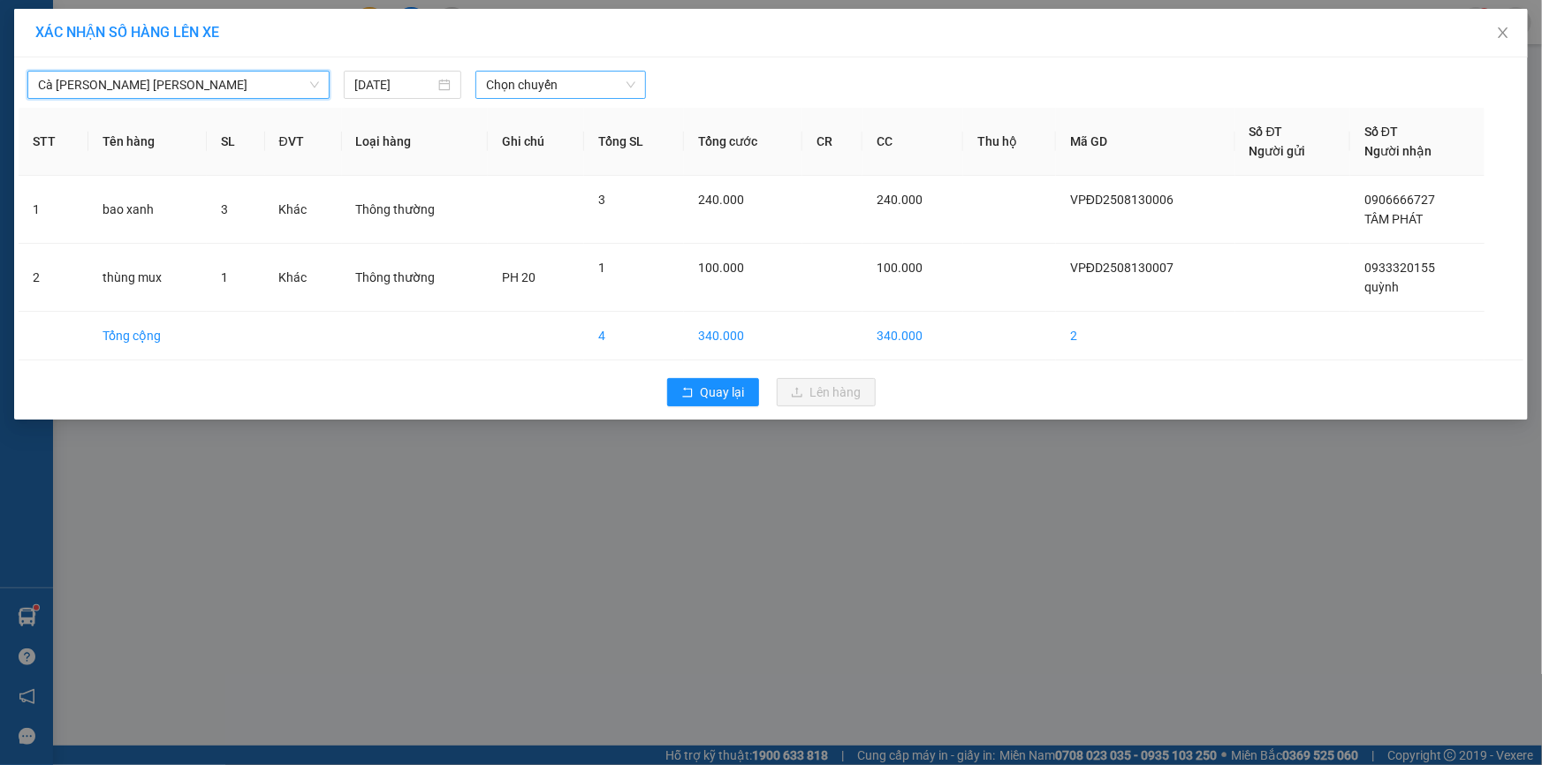
drag, startPoint x: 557, startPoint y: 86, endPoint x: 543, endPoint y: 100, distance: 19.4
click at [557, 87] on span "Chọn chuyến" at bounding box center [560, 85] width 149 height 27
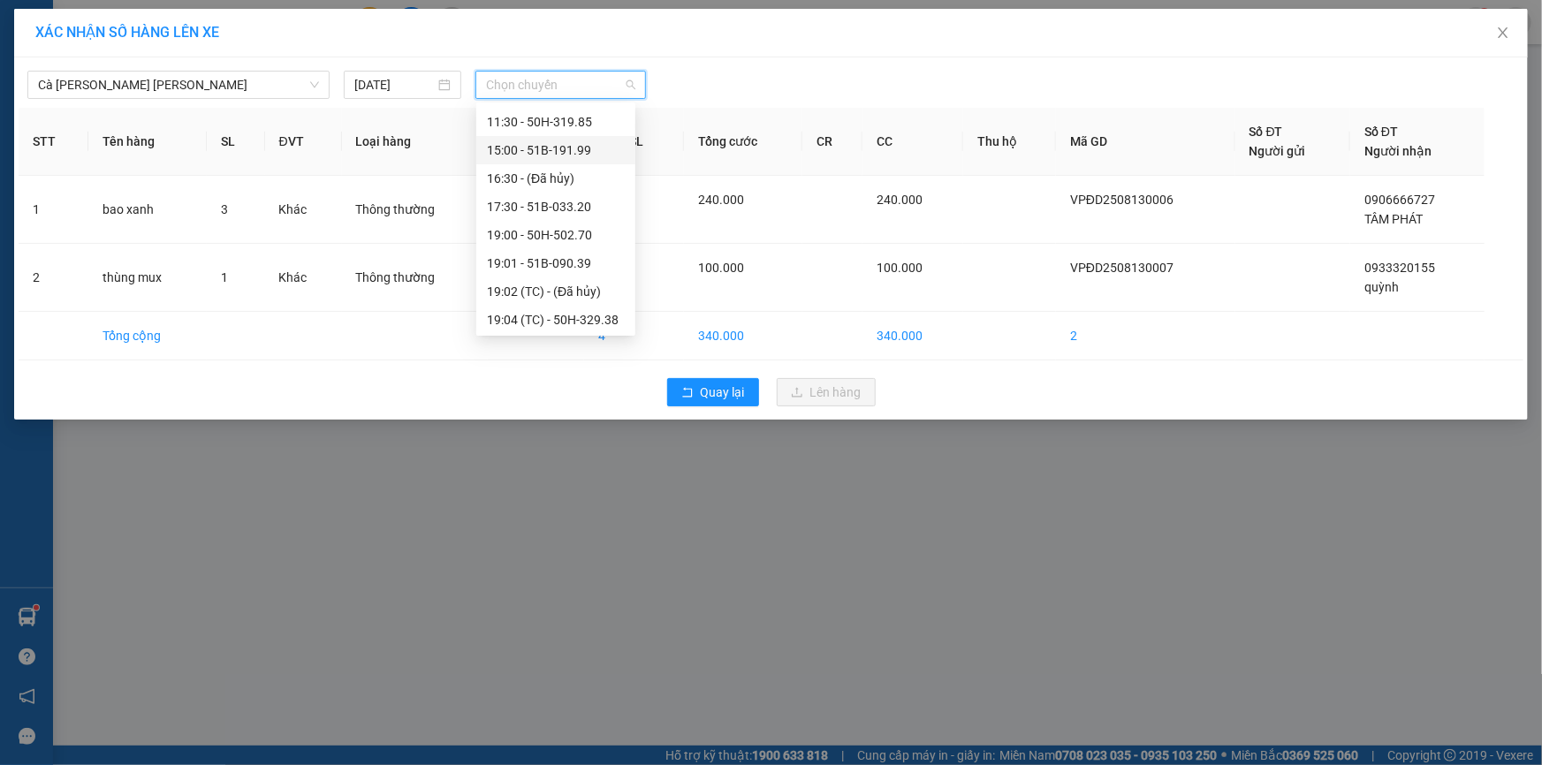
scroll to position [240, 0]
click at [511, 239] on div "20:04 (TC) - 51B-111.31" at bounding box center [556, 247] width 138 height 19
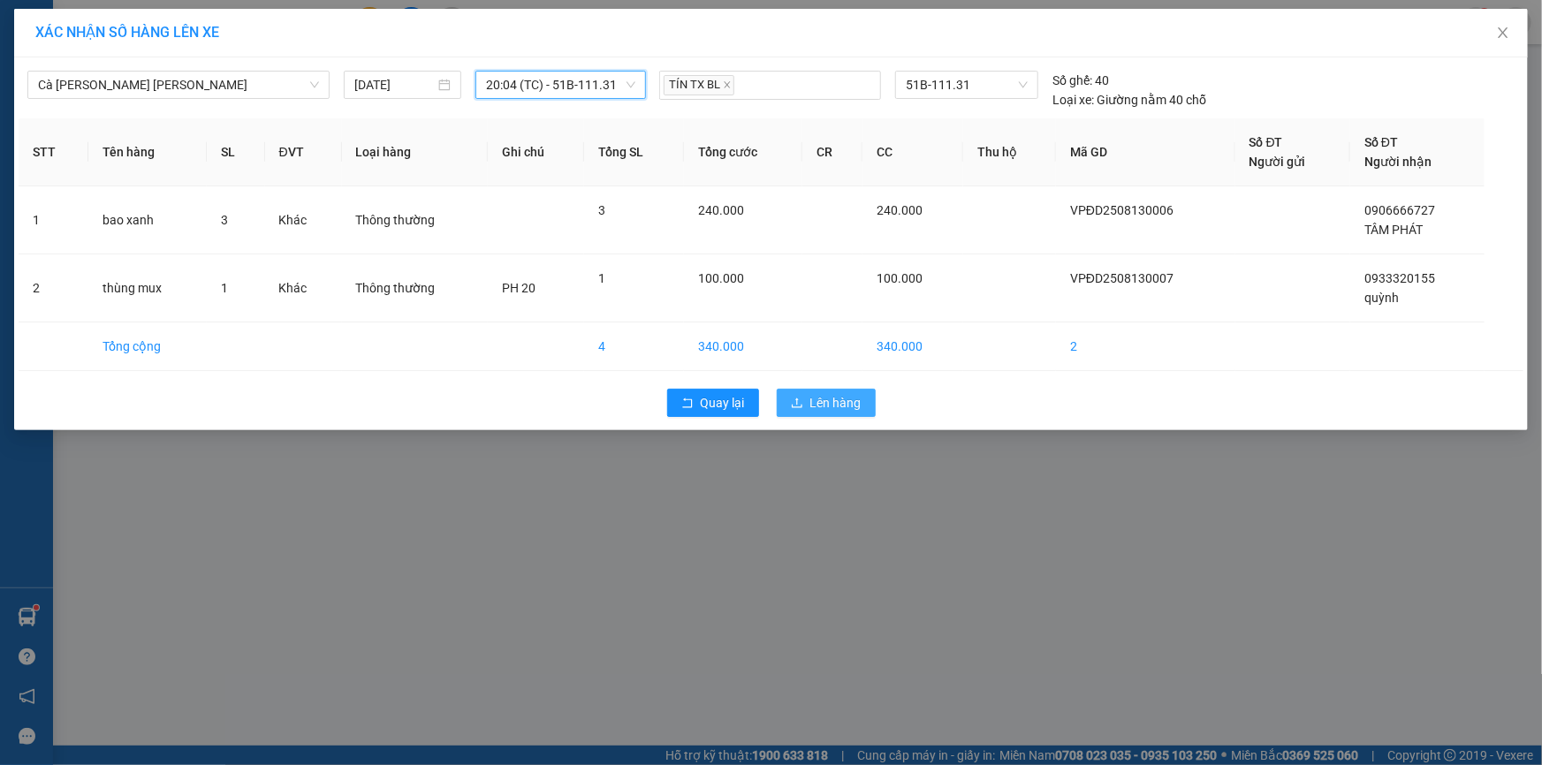
click at [824, 401] on span "Lên hàng" at bounding box center [835, 402] width 51 height 19
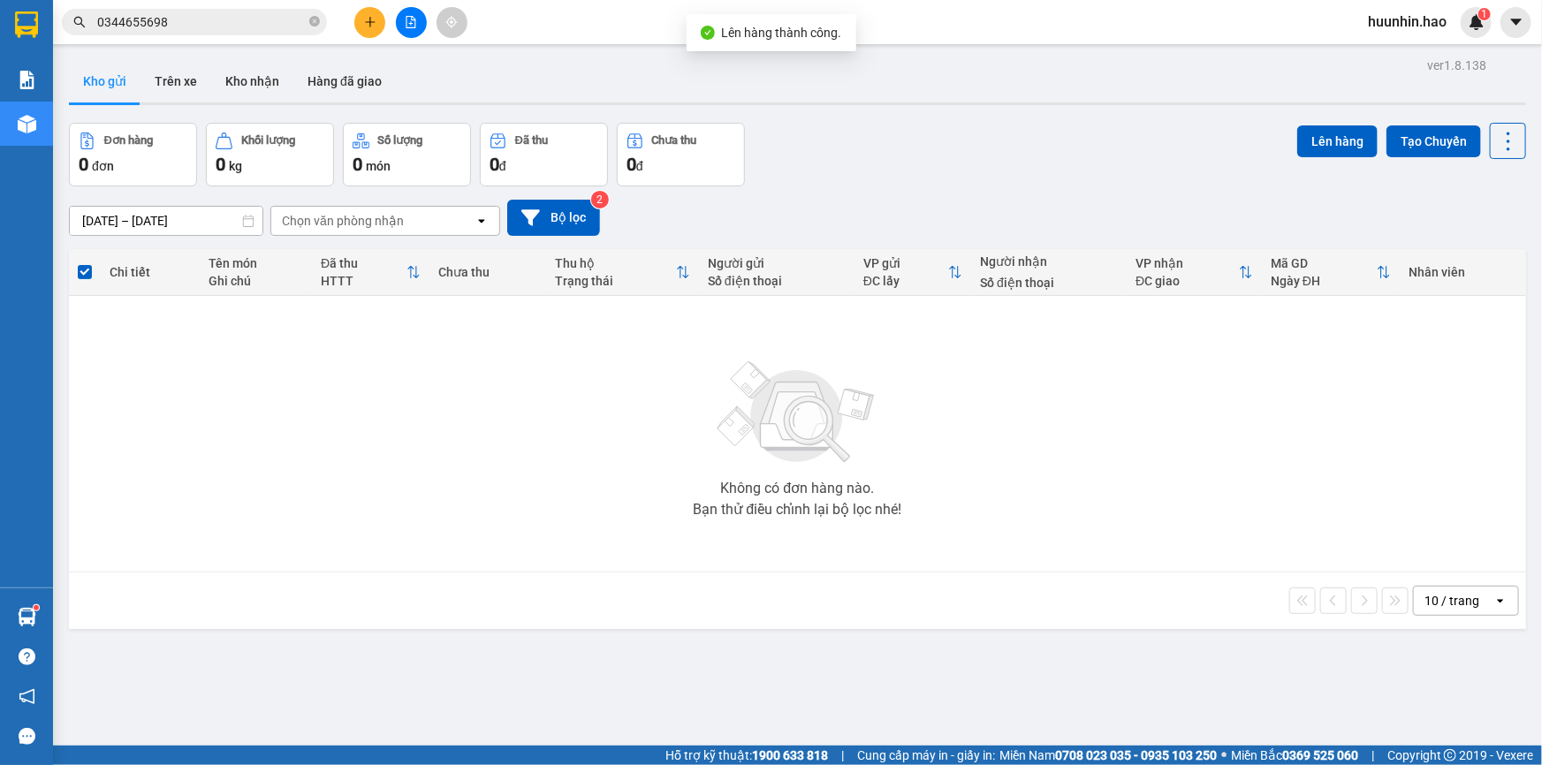
drag, startPoint x: 178, startPoint y: 72, endPoint x: 304, endPoint y: 144, distance: 145.6
click at [179, 78] on button "Trên xe" at bounding box center [175, 81] width 71 height 42
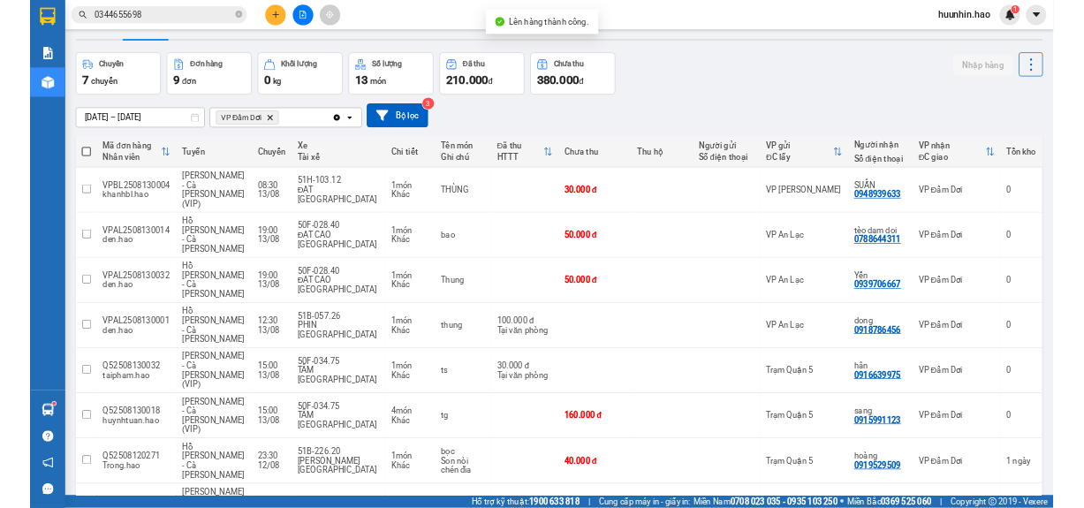
scroll to position [80, 0]
